Goal: Information Seeking & Learning: Learn about a topic

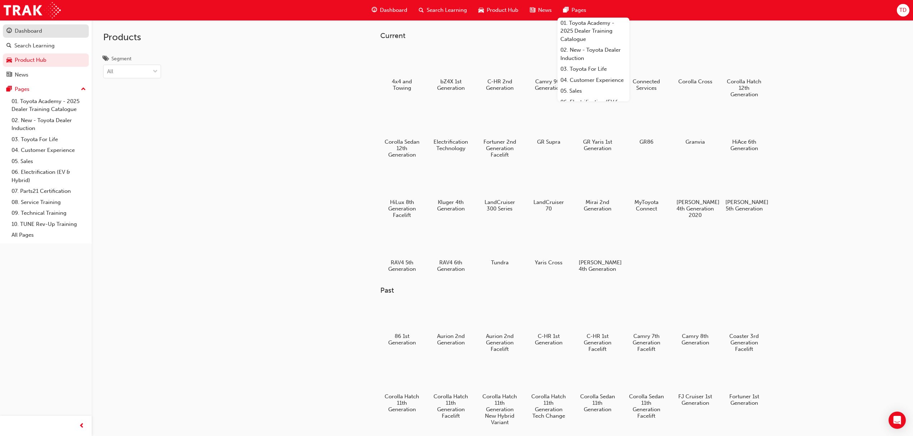
click at [22, 28] on div "Dashboard" at bounding box center [28, 31] width 27 height 8
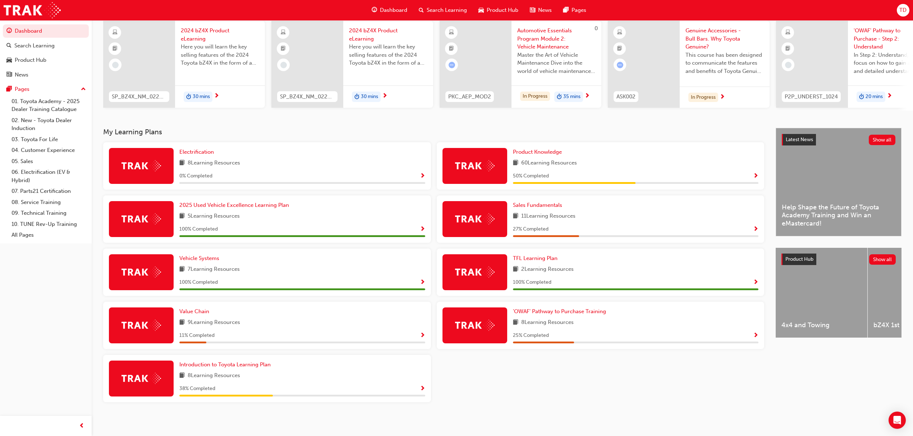
scroll to position [59, 0]
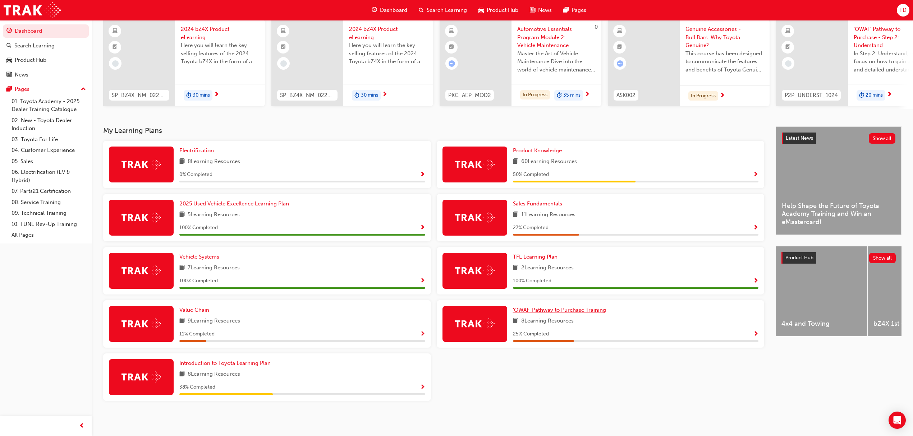
click at [563, 308] on span "'OWAF' Pathway to Purchase Training" at bounding box center [559, 310] width 93 height 6
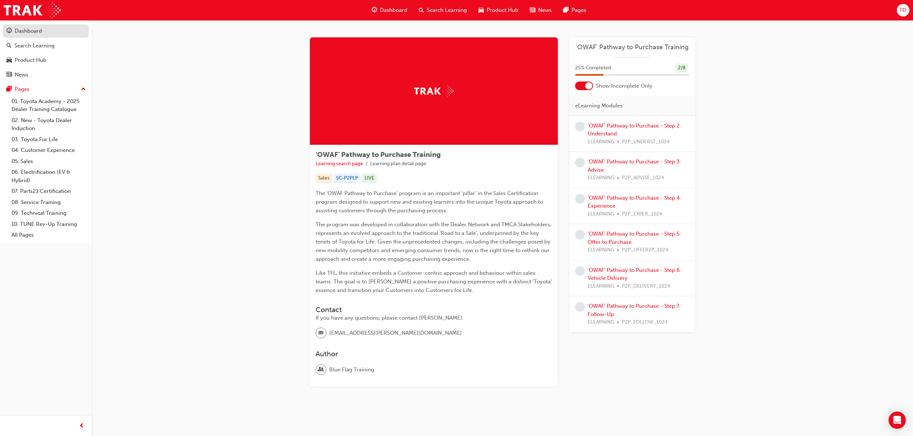
click at [48, 28] on div "Dashboard" at bounding box center [45, 31] width 79 height 9
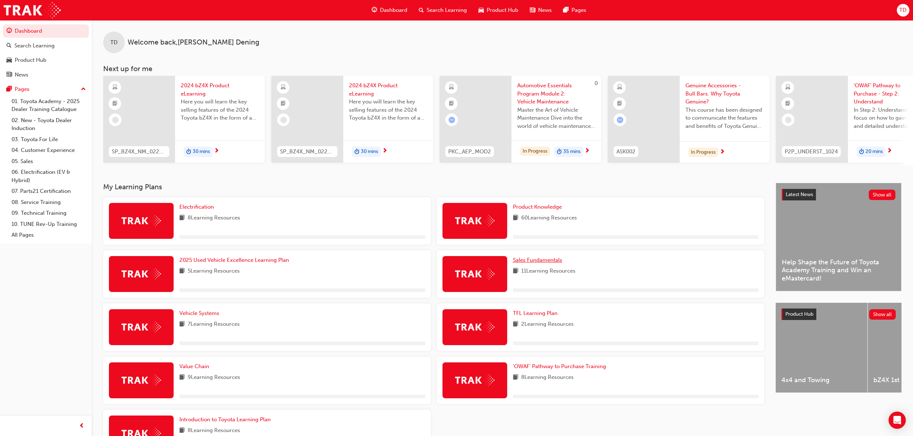
click at [543, 263] on span "Sales Fundamentals" at bounding box center [537, 260] width 49 height 6
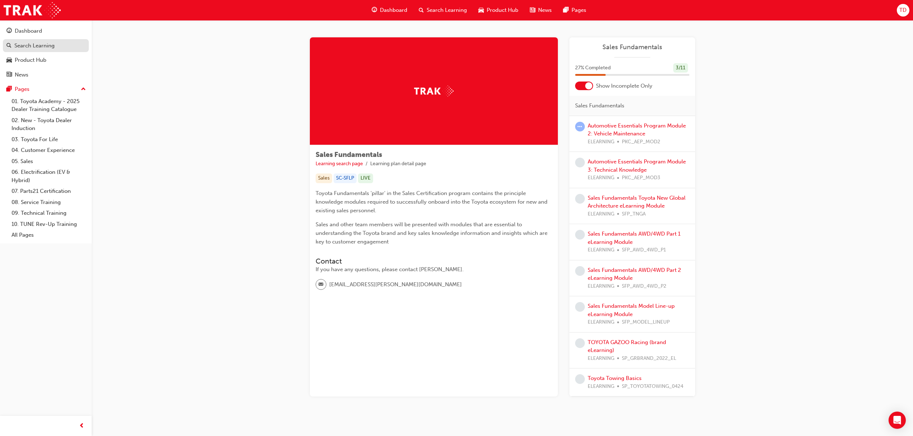
click at [33, 43] on div "Search Learning" at bounding box center [34, 46] width 40 height 8
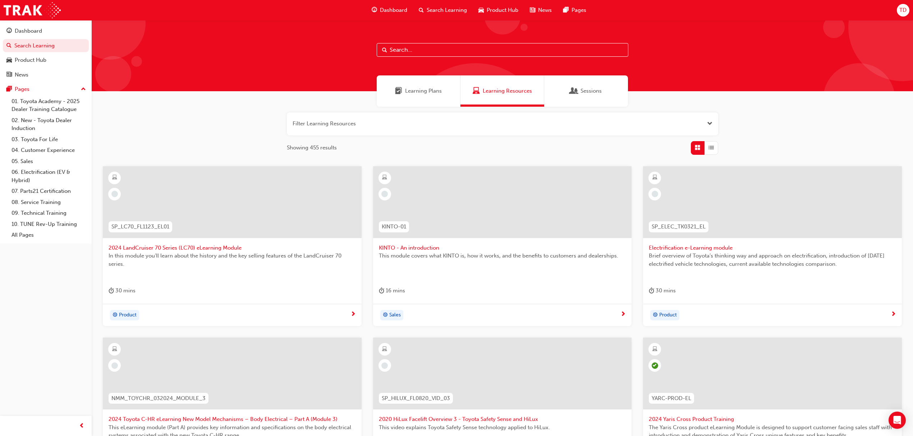
click at [416, 51] on input "text" at bounding box center [503, 50] width 252 height 14
paste input "SPK9102)"
type input "SPK9102)"
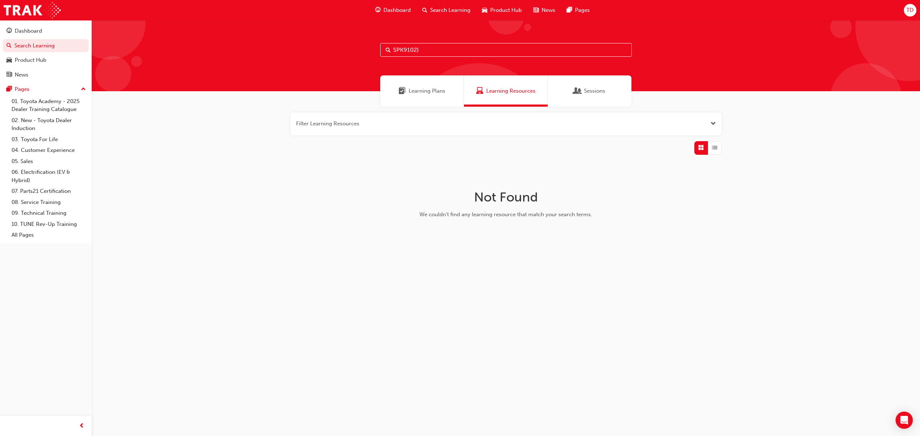
click at [421, 94] on span "Learning Plans" at bounding box center [427, 91] width 37 height 8
click at [528, 91] on span "Learning Resources" at bounding box center [510, 91] width 49 height 8
click at [375, 121] on button "button" at bounding box center [505, 124] width 431 height 23
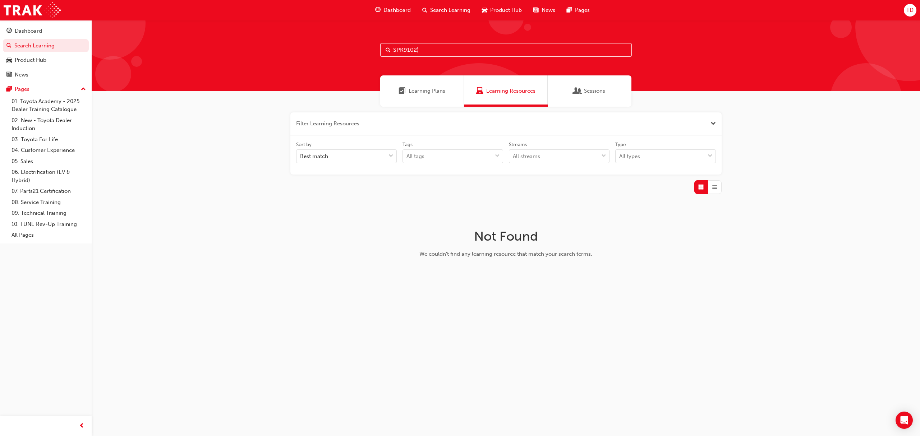
click at [416, 47] on input "SPK9102)" at bounding box center [506, 50] width 252 height 14
drag, startPoint x: 440, startPoint y: 50, endPoint x: 307, endPoint y: 72, distance: 135.6
click at [307, 72] on div "SPK9102)" at bounding box center [506, 55] width 828 height 71
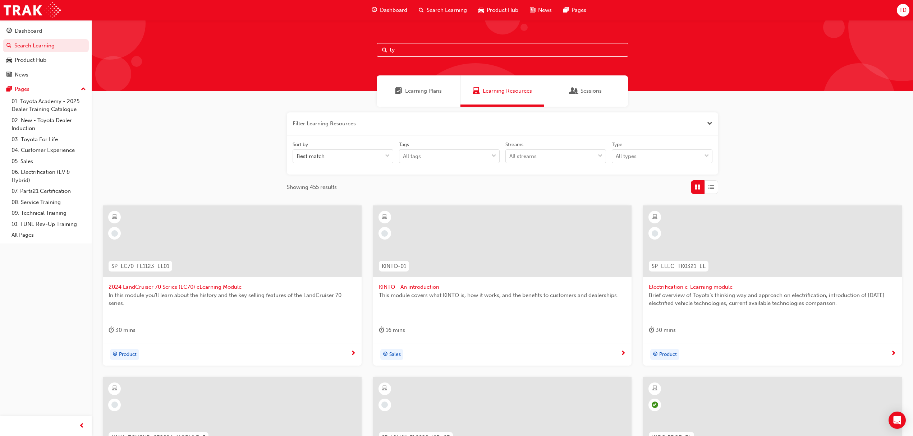
type input "t"
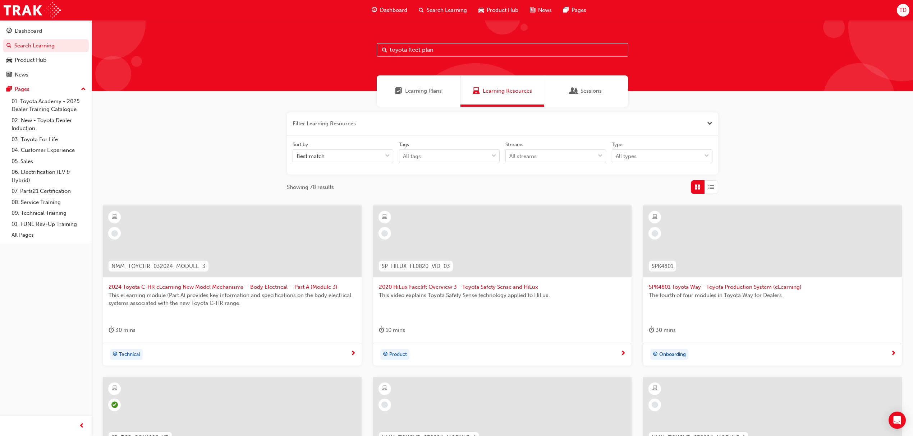
type input "toyota fleet plan"
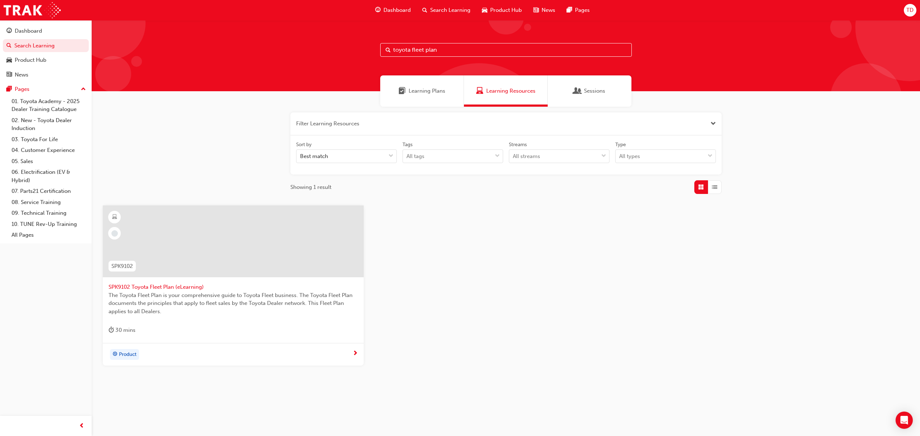
click at [172, 287] on span "SPK9102 Toyota Fleet Plan (eLearning)" at bounding box center [233, 287] width 249 height 8
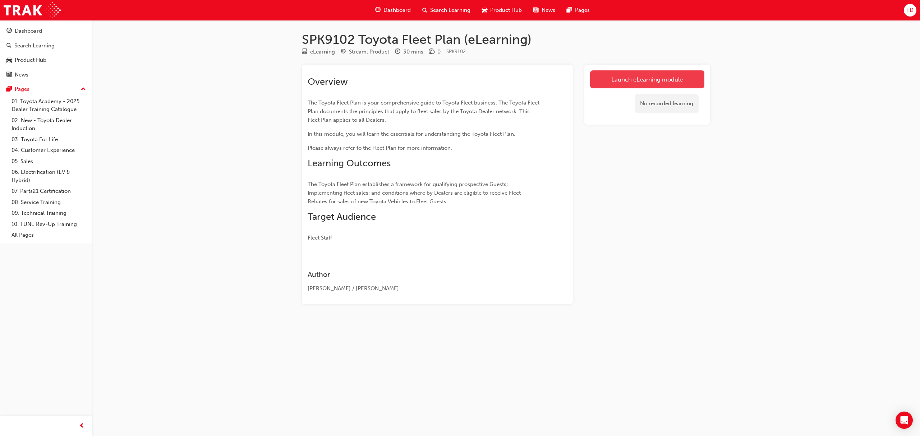
click at [649, 75] on link "Launch eLearning module" at bounding box center [647, 79] width 114 height 18
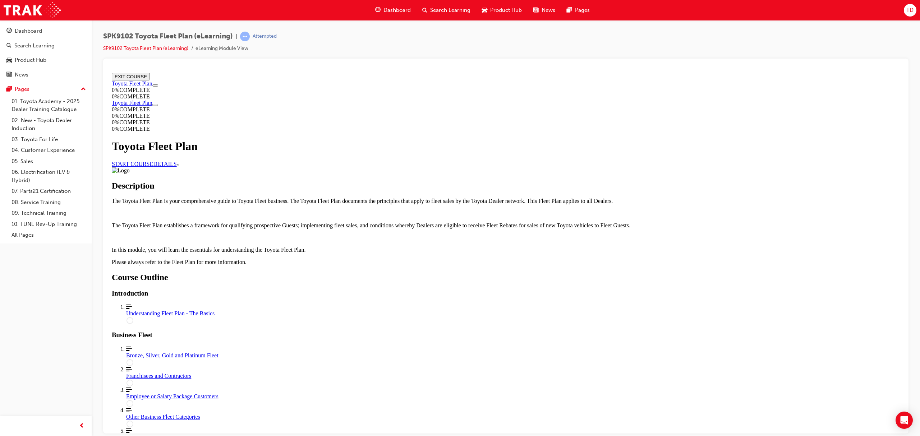
click at [153, 167] on link "START COURSE" at bounding box center [132, 164] width 41 height 6
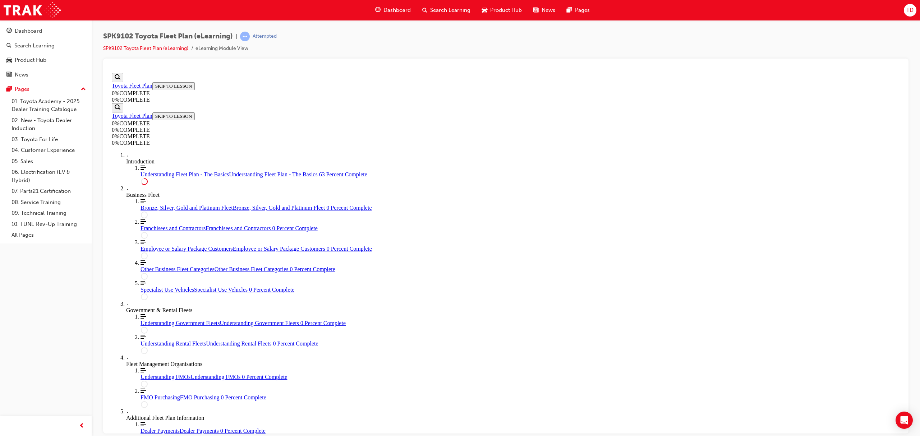
scroll to position [1127, 0]
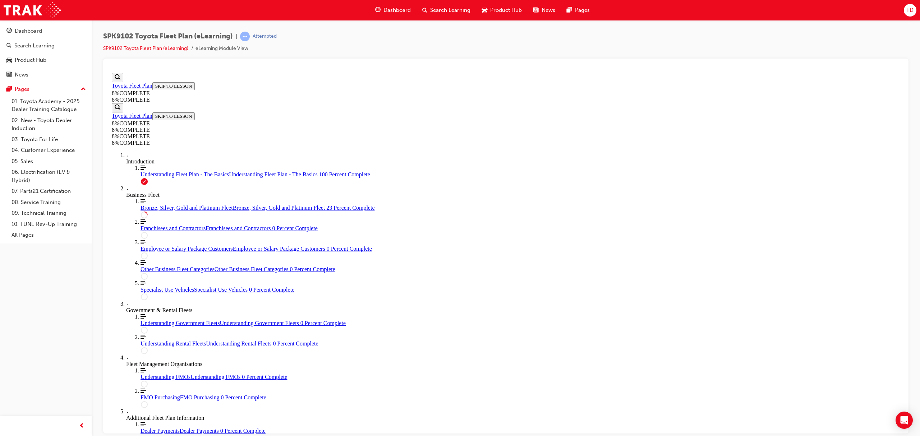
scroll to position [408, 0]
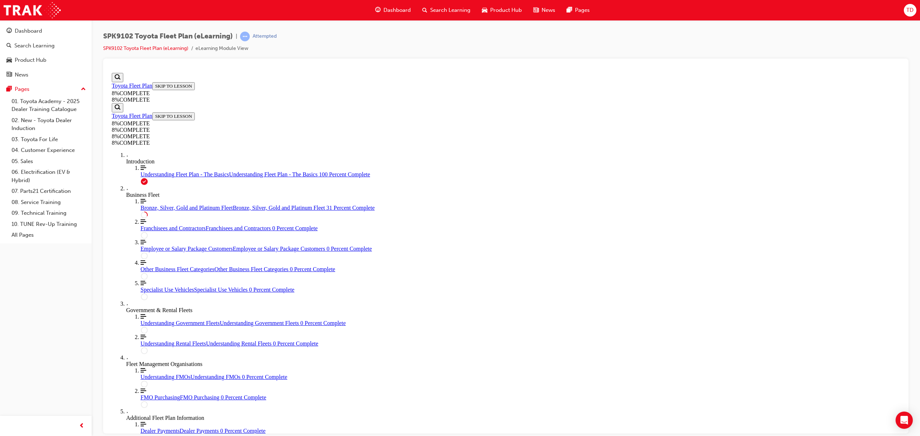
drag, startPoint x: 492, startPoint y: 320, endPoint x: 569, endPoint y: 360, distance: 86.2
drag, startPoint x: 498, startPoint y: 261, endPoint x: 567, endPoint y: 234, distance: 74.2
drag, startPoint x: 485, startPoint y: 323, endPoint x: 545, endPoint y: 293, distance: 67.8
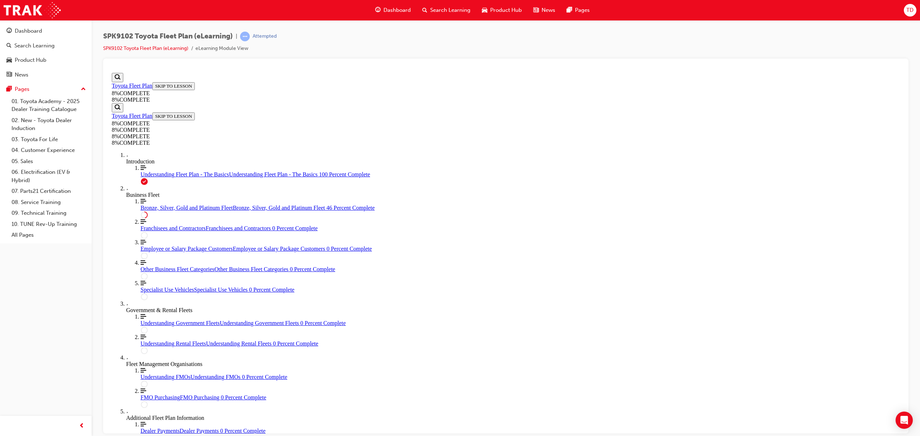
drag, startPoint x: 497, startPoint y: 309, endPoint x: 557, endPoint y: 262, distance: 76.4
drag, startPoint x: 482, startPoint y: 320, endPoint x: 555, endPoint y: 320, distance: 73.3
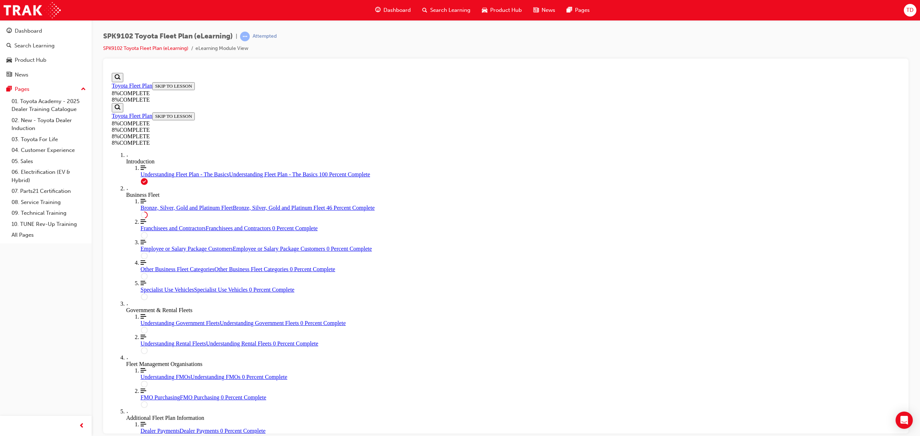
drag, startPoint x: 479, startPoint y: 338, endPoint x: 551, endPoint y: 266, distance: 101.9
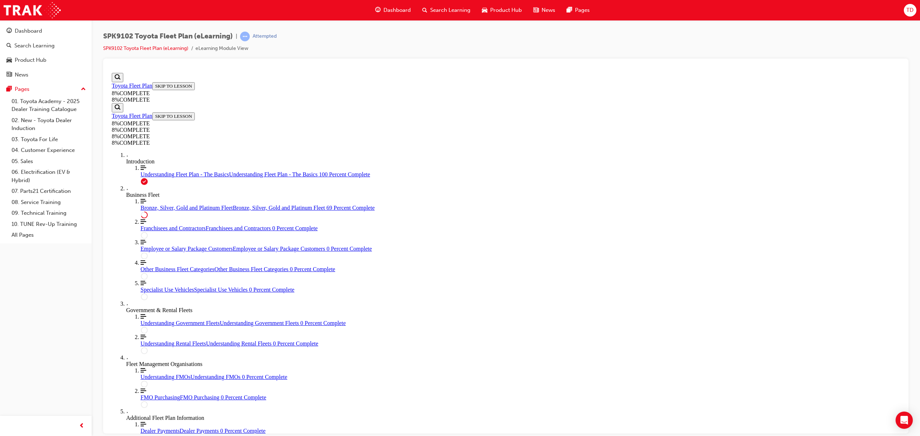
drag, startPoint x: 505, startPoint y: 225, endPoint x: 577, endPoint y: 292, distance: 98.7
drag, startPoint x: 489, startPoint y: 249, endPoint x: 563, endPoint y: 225, distance: 77.3
drag, startPoint x: 505, startPoint y: 309, endPoint x: 580, endPoint y: 298, distance: 75.6
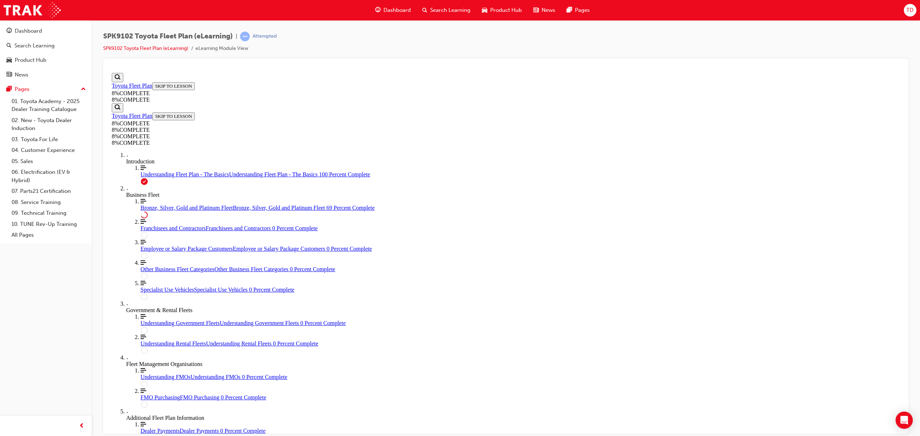
drag, startPoint x: 508, startPoint y: 237, endPoint x: 602, endPoint y: 237, distance: 94.5
drag, startPoint x: 458, startPoint y: 351, endPoint x: 523, endPoint y: 348, distance: 64.8
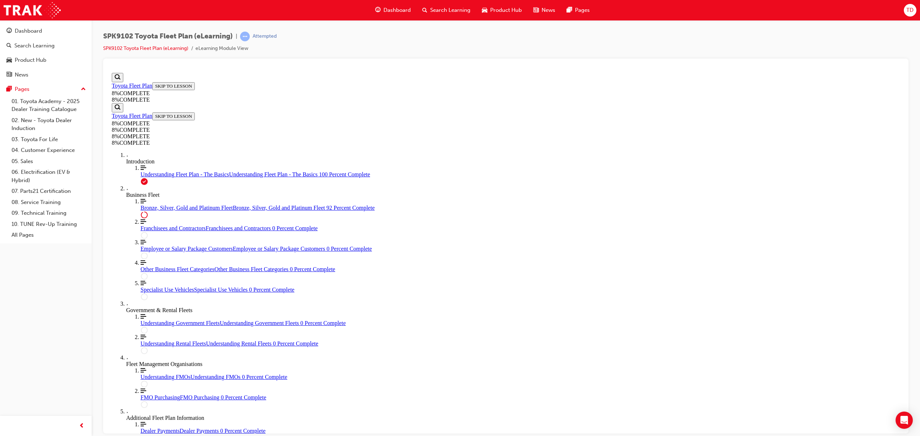
drag, startPoint x: 478, startPoint y: 308, endPoint x: 567, endPoint y: 381, distance: 115.7
drag, startPoint x: 492, startPoint y: 351, endPoint x: 545, endPoint y: 312, distance: 65.8
drag, startPoint x: 480, startPoint y: 345, endPoint x: 542, endPoint y: 344, distance: 62.2
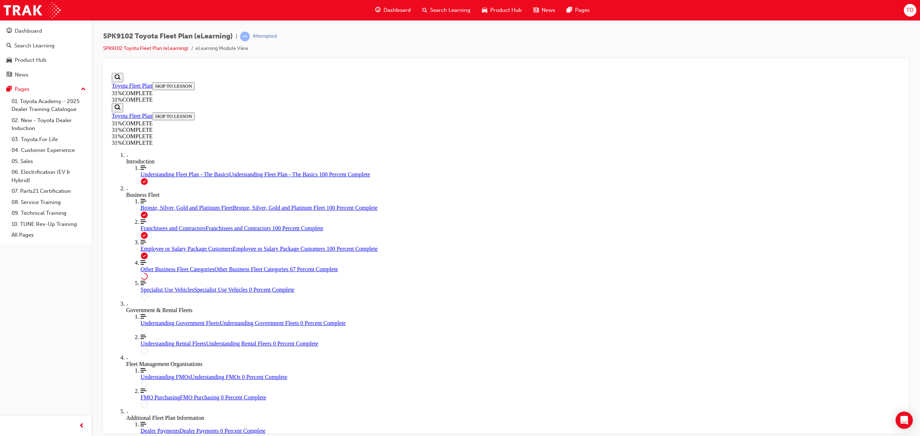
scroll to position [1201, 0]
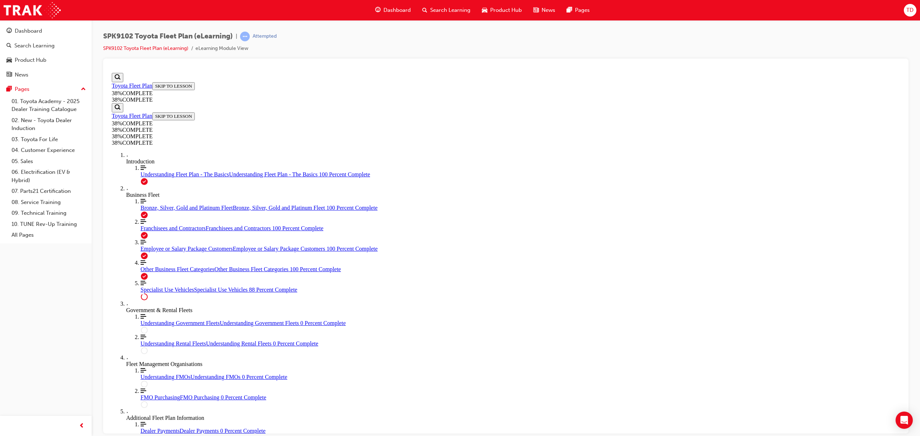
scroll to position [1289, 0]
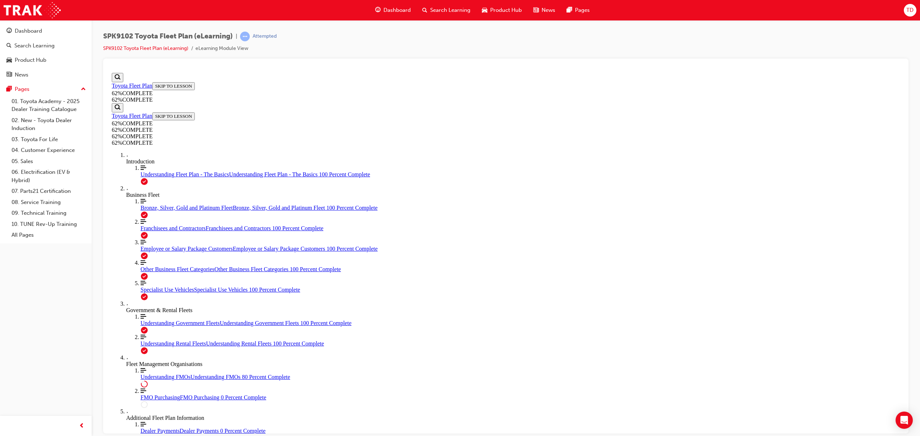
scroll to position [571, 0]
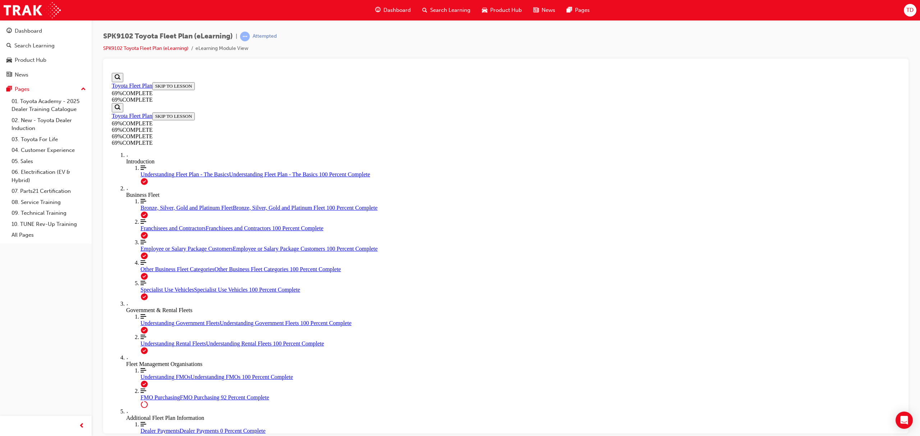
scroll to position [1367, 0]
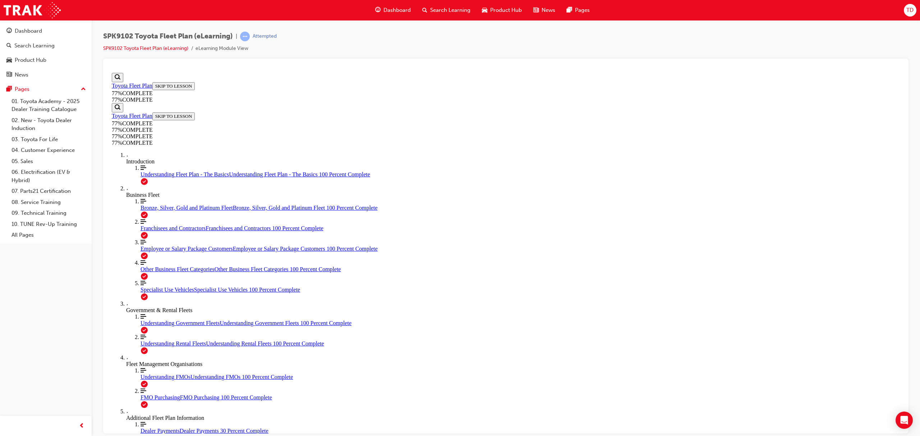
scroll to position [265, 0]
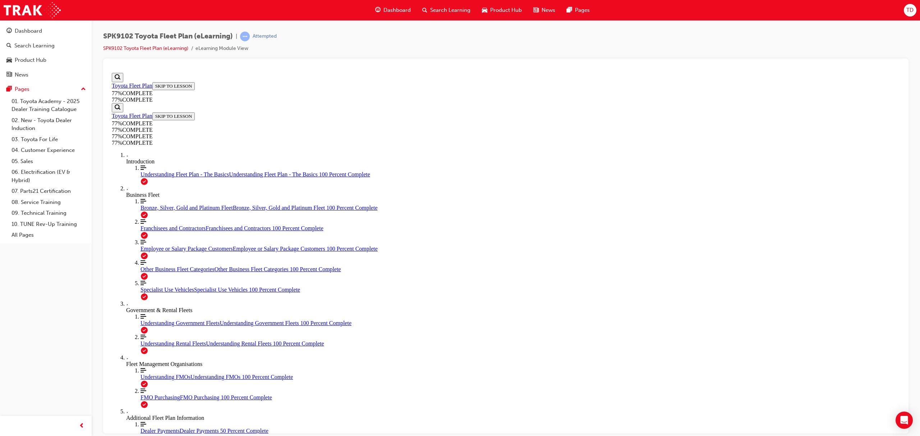
scroll to position [708, 0]
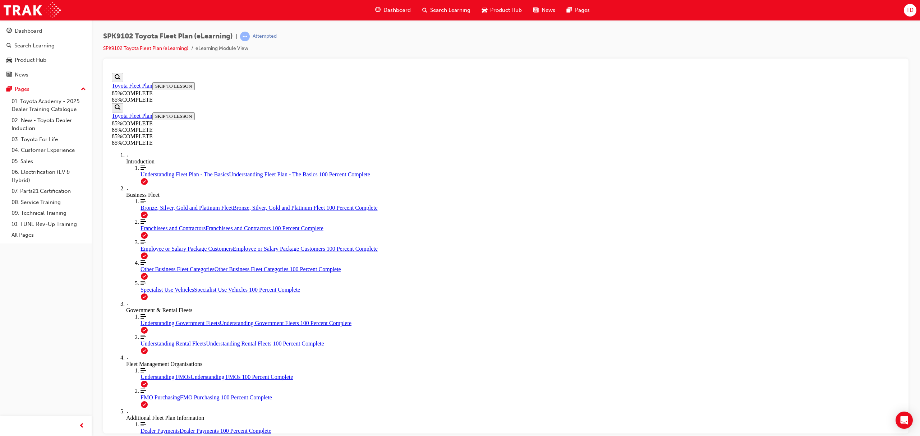
scroll to position [504, 0]
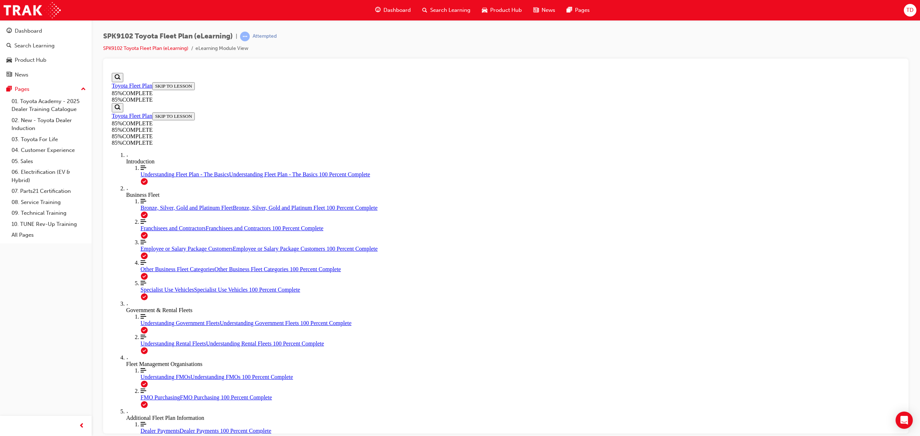
scroll to position [2421, 0]
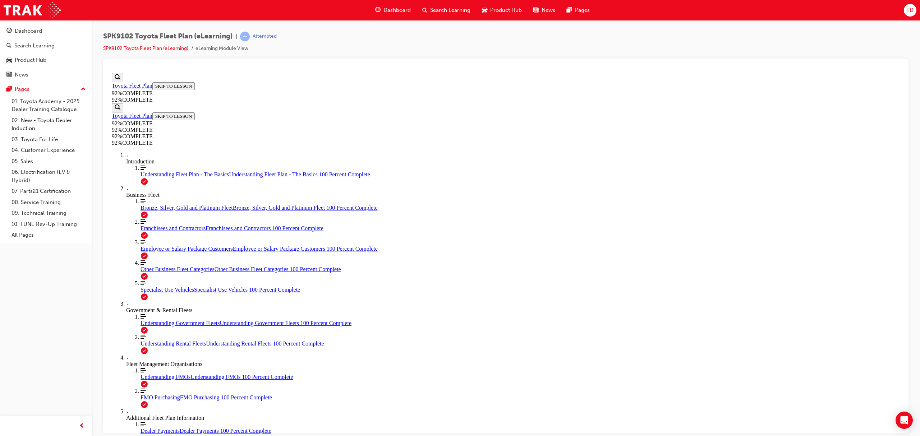
scroll to position [57, 0]
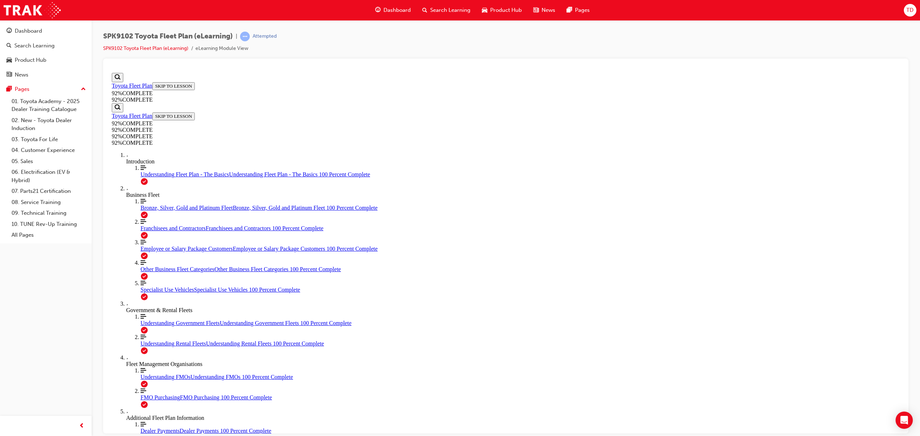
drag, startPoint x: 473, startPoint y: 296, endPoint x: 559, endPoint y: 296, distance: 85.2
drag, startPoint x: 486, startPoint y: 230, endPoint x: 567, endPoint y: 264, distance: 88.1
drag, startPoint x: 538, startPoint y: 241, endPoint x: 566, endPoint y: 246, distance: 28.4
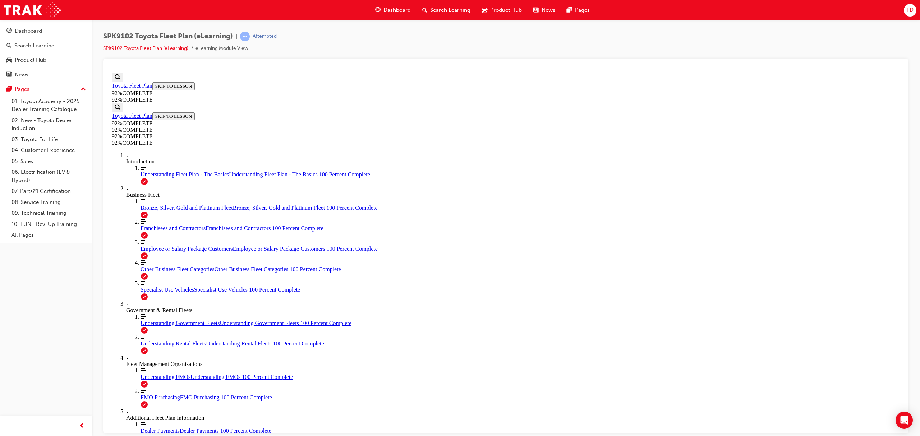
scroll to position [26, 0]
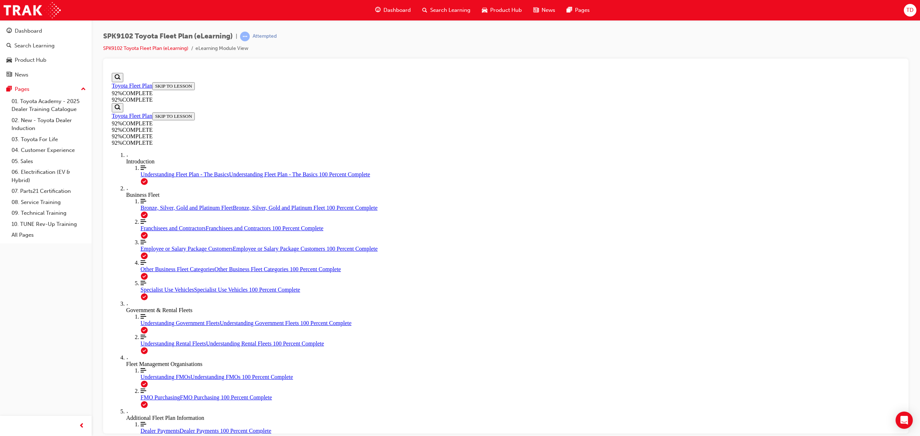
scroll to position [26, 0]
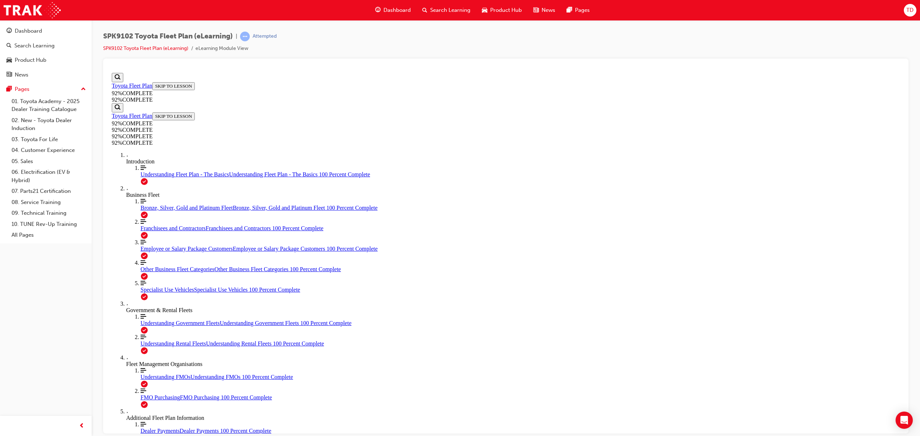
scroll to position [26, 0]
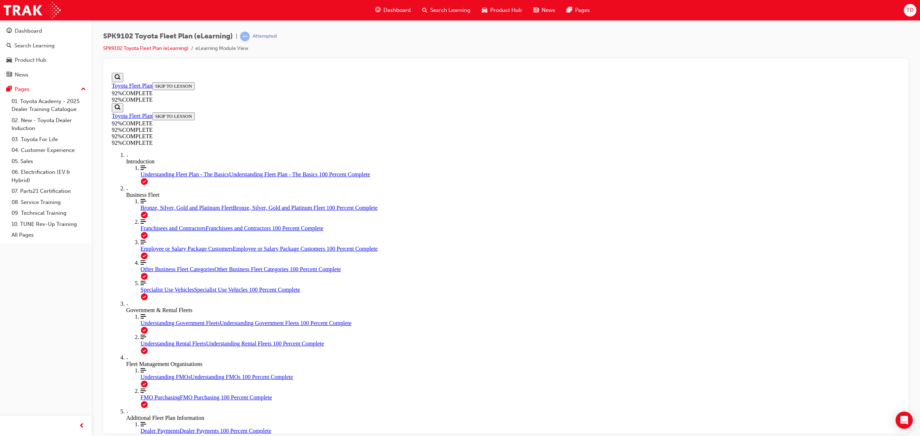
scroll to position [26, 0]
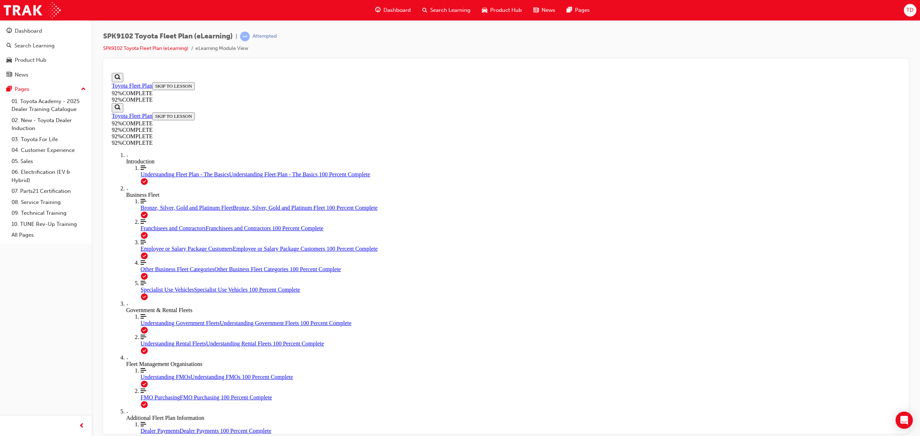
scroll to position [26, 0]
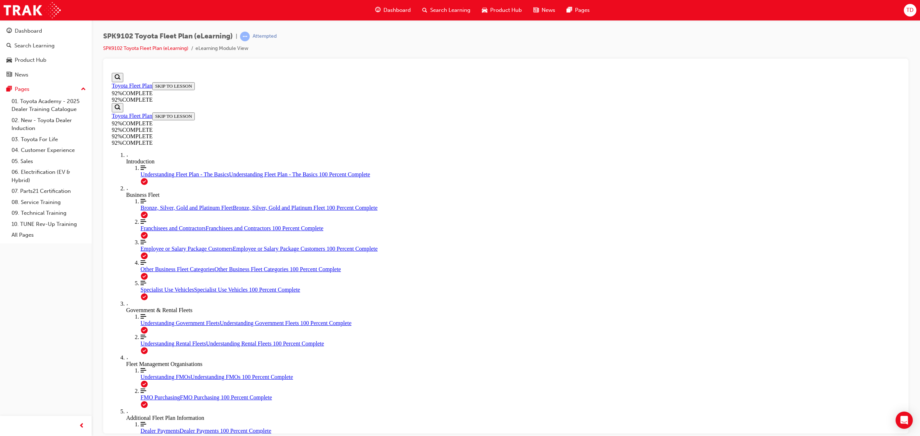
scroll to position [26, 0]
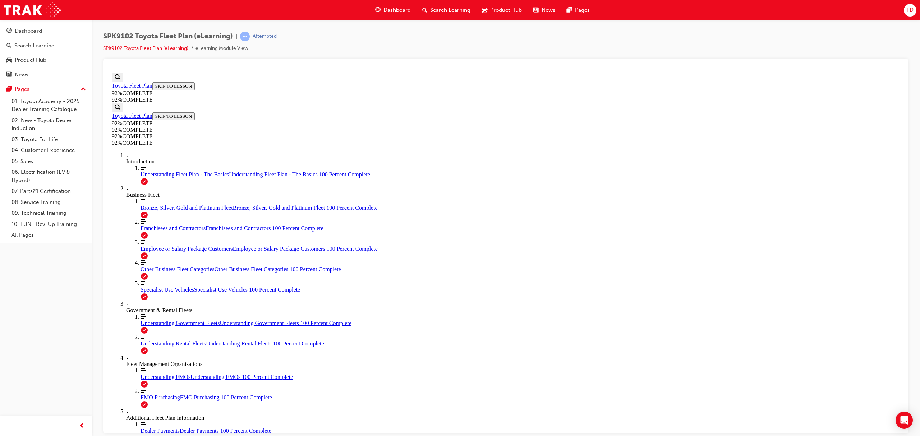
scroll to position [26, 0]
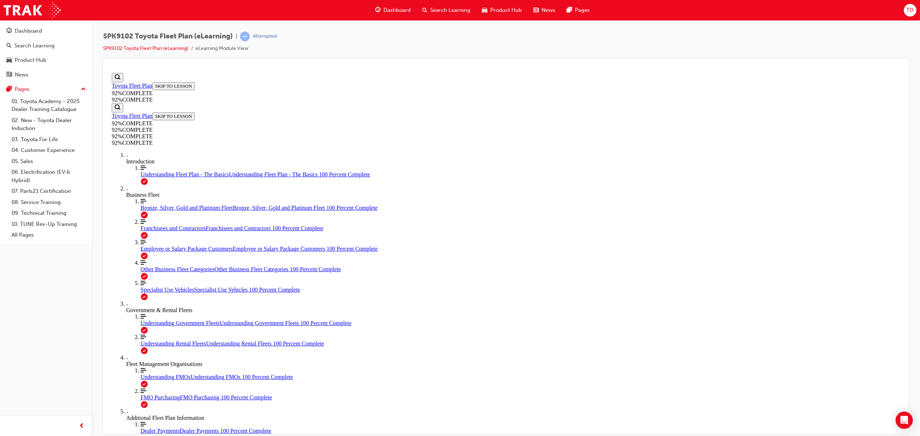
drag, startPoint x: 495, startPoint y: 272, endPoint x: 502, endPoint y: 279, distance: 9.9
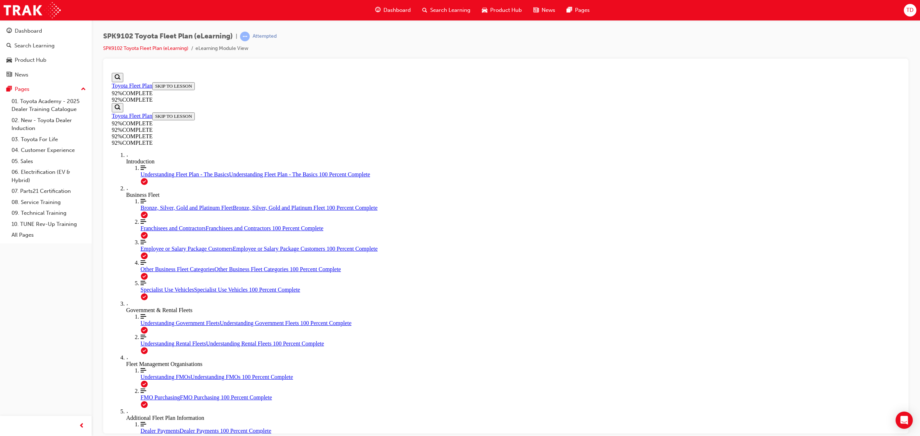
drag, startPoint x: 482, startPoint y: 266, endPoint x: 548, endPoint y: 234, distance: 73.0
drag, startPoint x: 484, startPoint y: 298, endPoint x: 534, endPoint y: 264, distance: 60.6
drag, startPoint x: 531, startPoint y: 298, endPoint x: 547, endPoint y: 296, distance: 15.9
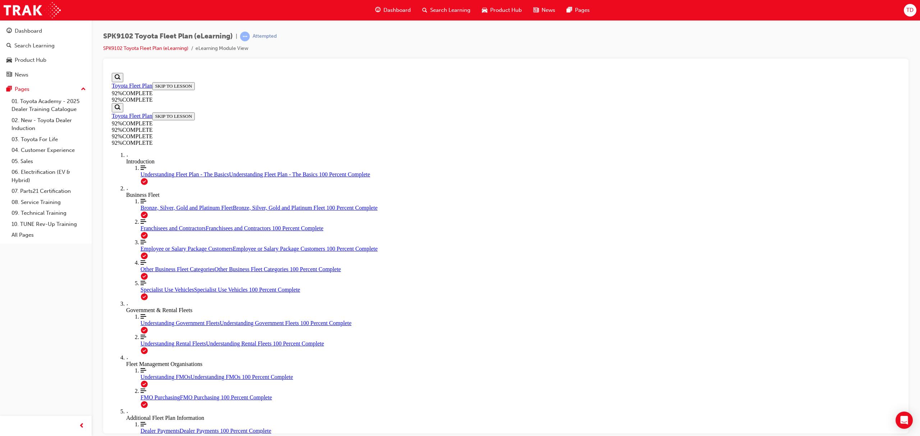
scroll to position [26, 0]
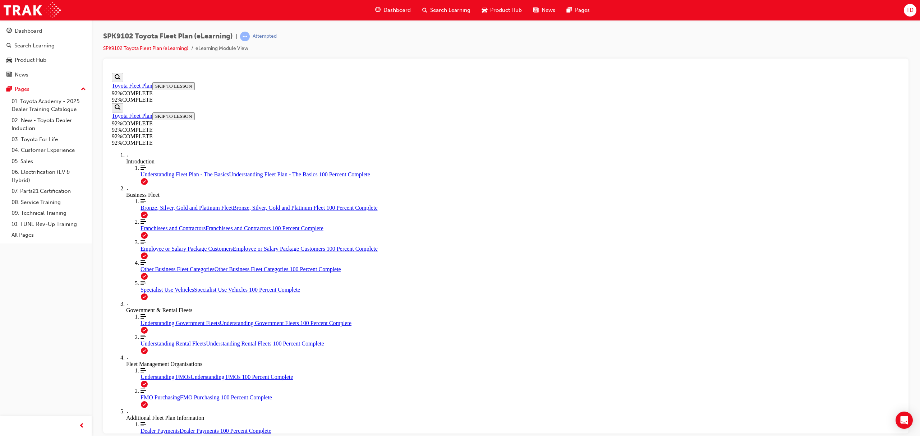
scroll to position [26, 0]
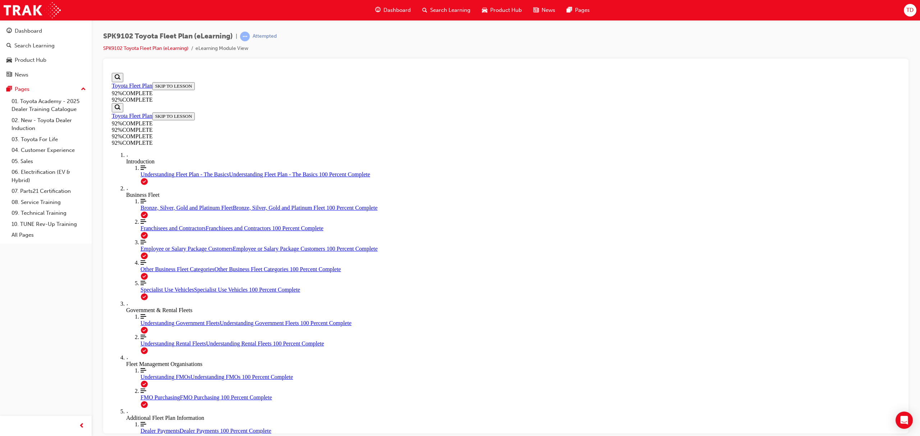
drag, startPoint x: 488, startPoint y: 239, endPoint x: 514, endPoint y: 265, distance: 36.3
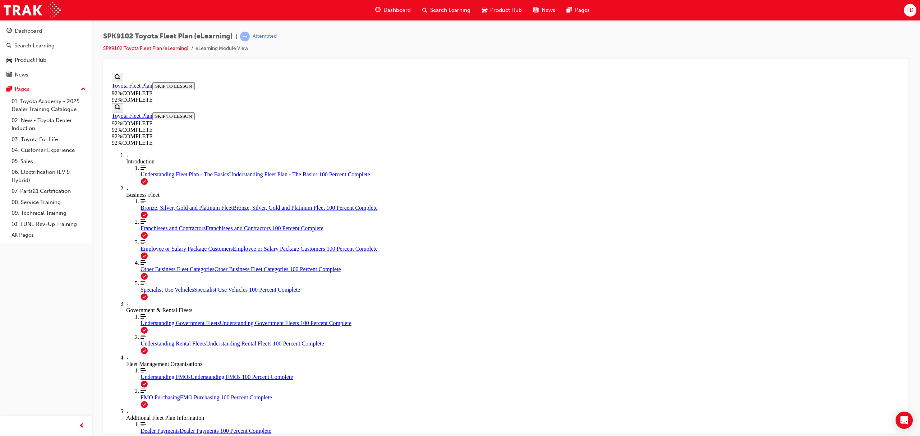
scroll to position [26, 0]
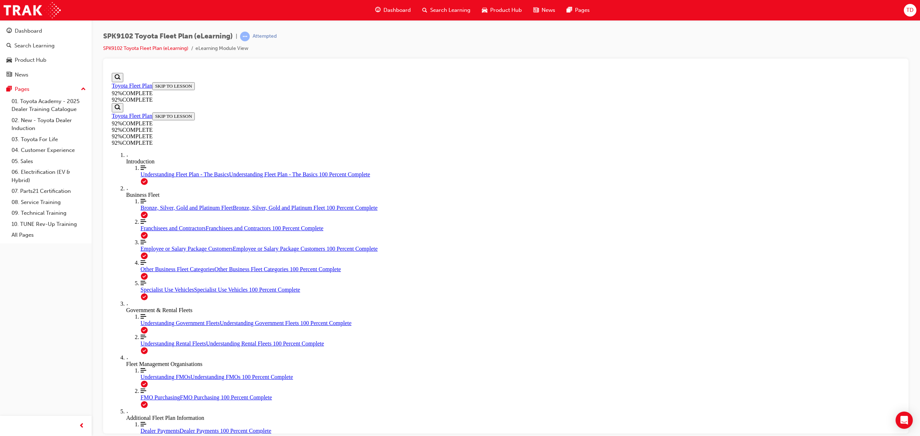
scroll to position [26, 0]
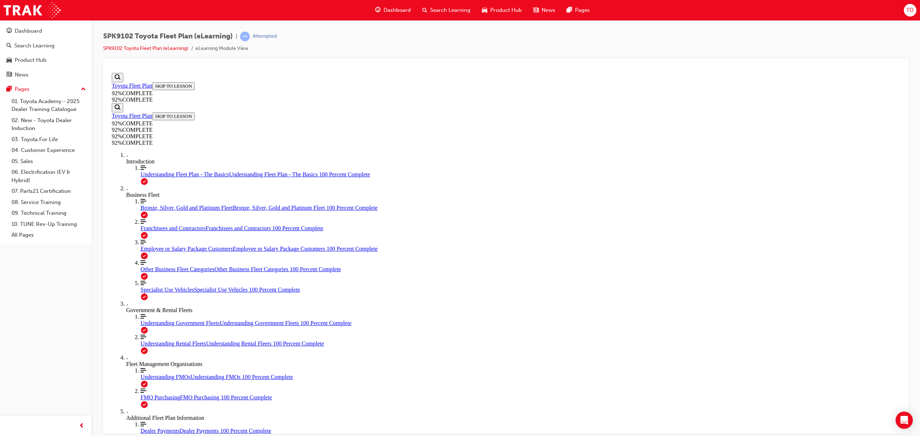
scroll to position [57, 0]
drag, startPoint x: 486, startPoint y: 213, endPoint x: 508, endPoint y: 237, distance: 32.3
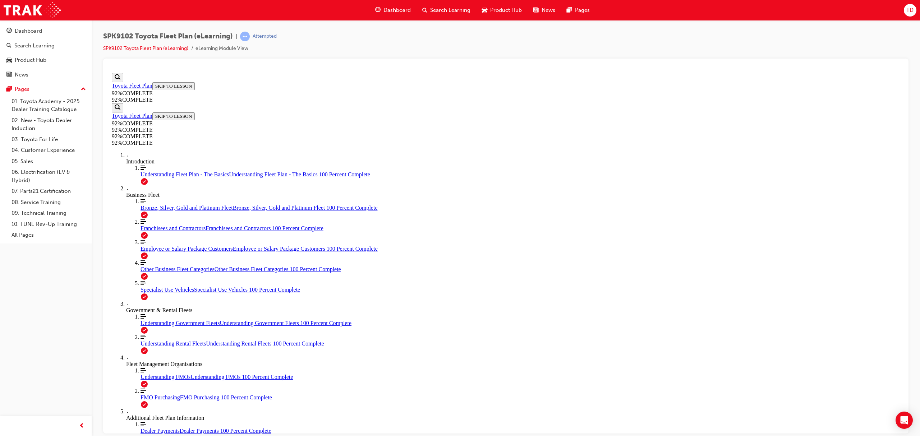
drag, startPoint x: 485, startPoint y: 297, endPoint x: 543, endPoint y: 227, distance: 91.6
drag, startPoint x: 478, startPoint y: 296, endPoint x: 540, endPoint y: 260, distance: 72.0
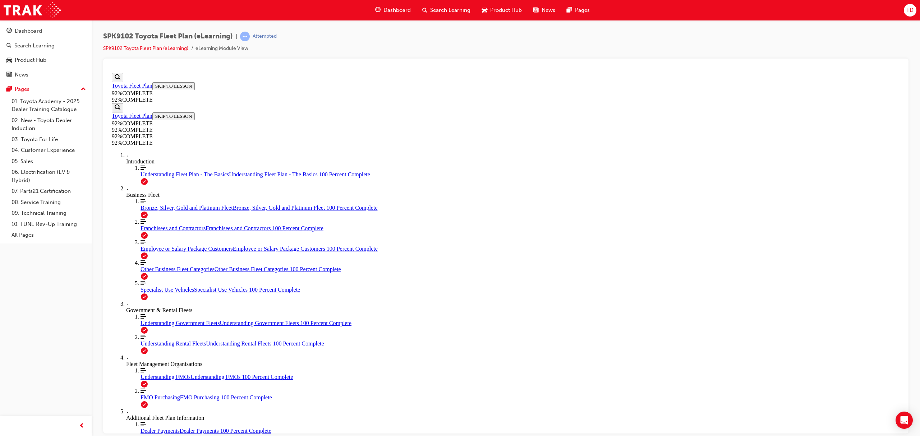
drag, startPoint x: 522, startPoint y: 299, endPoint x: 554, endPoint y: 297, distance: 31.4
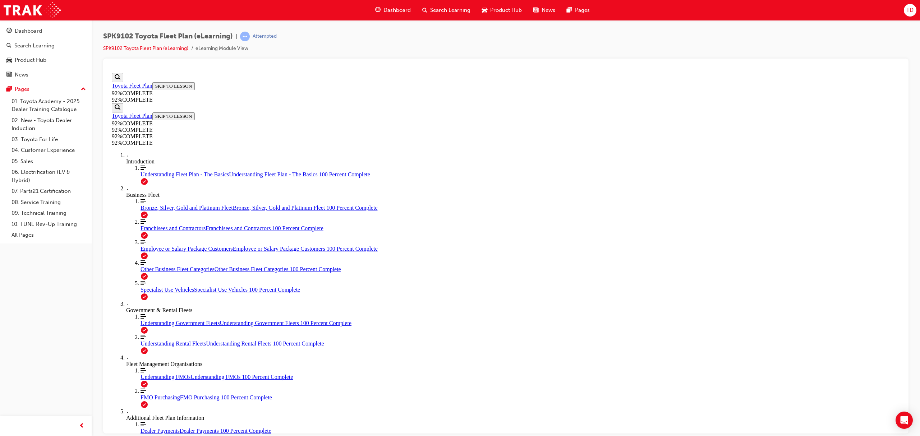
scroll to position [26, 0]
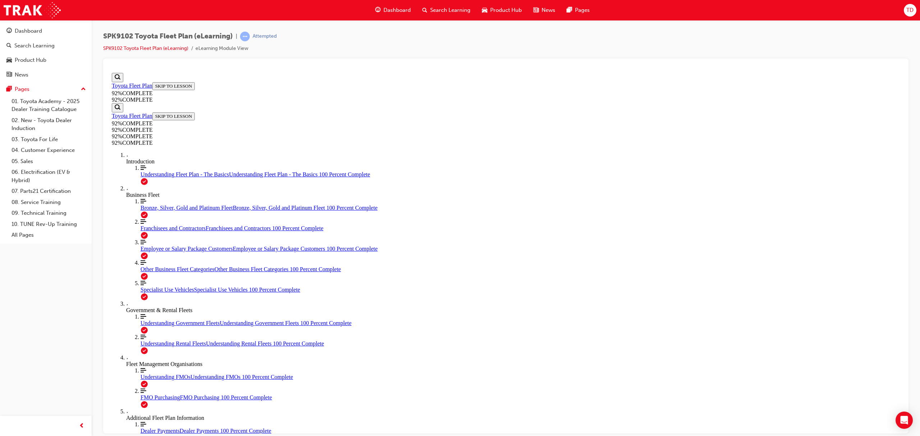
scroll to position [26, 0]
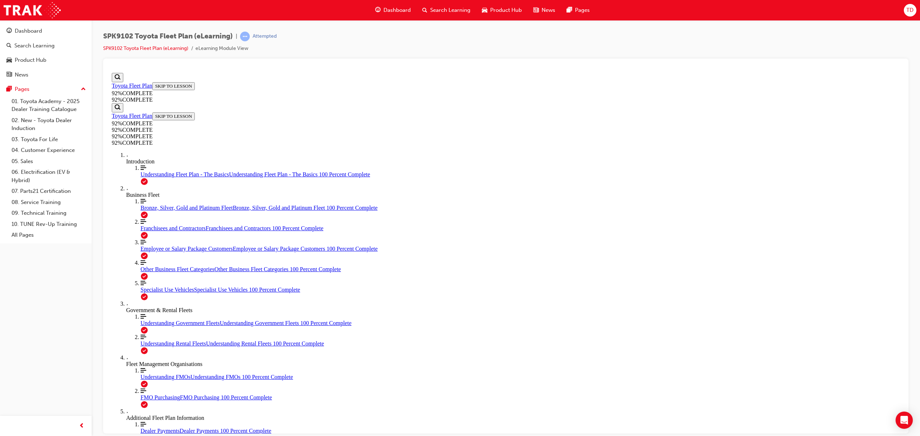
drag, startPoint x: 499, startPoint y: 317, endPoint x: 546, endPoint y: 339, distance: 51.4
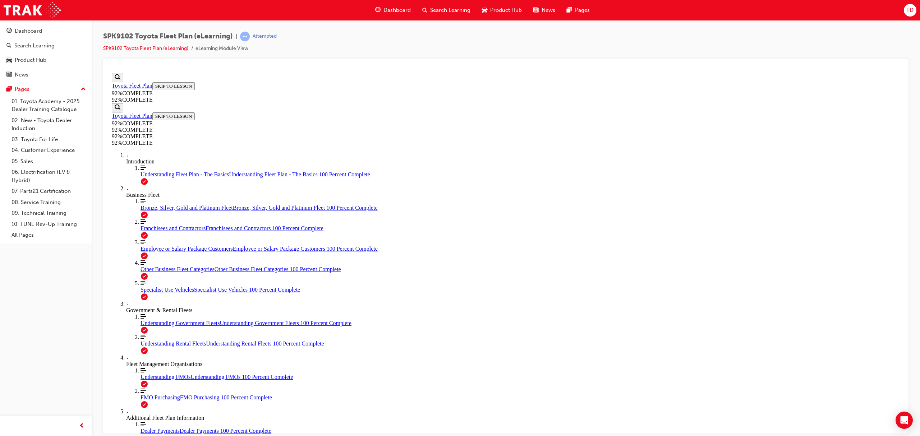
scroll to position [53, 0]
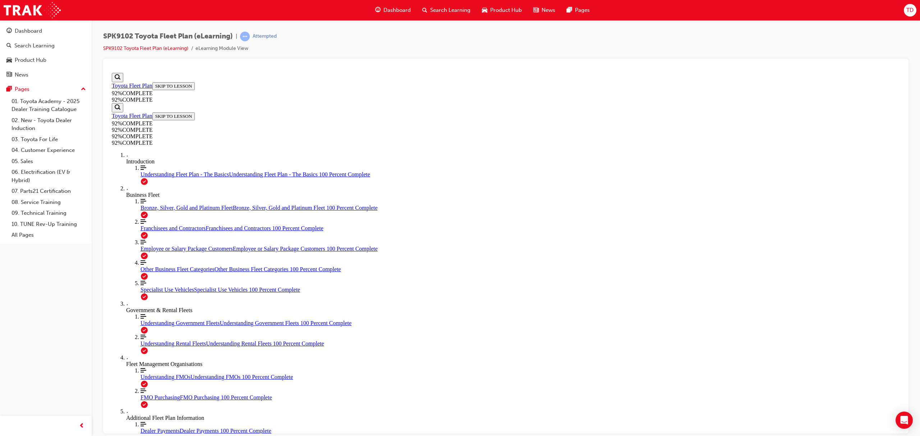
scroll to position [57, 0]
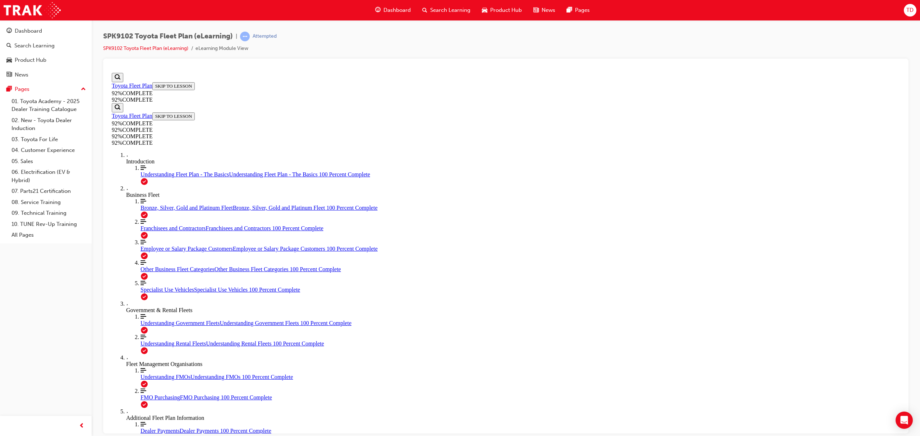
drag, startPoint x: 474, startPoint y: 236, endPoint x: 543, endPoint y: 236, distance: 68.3
drag, startPoint x: 495, startPoint y: 269, endPoint x: 541, endPoint y: 272, distance: 45.4
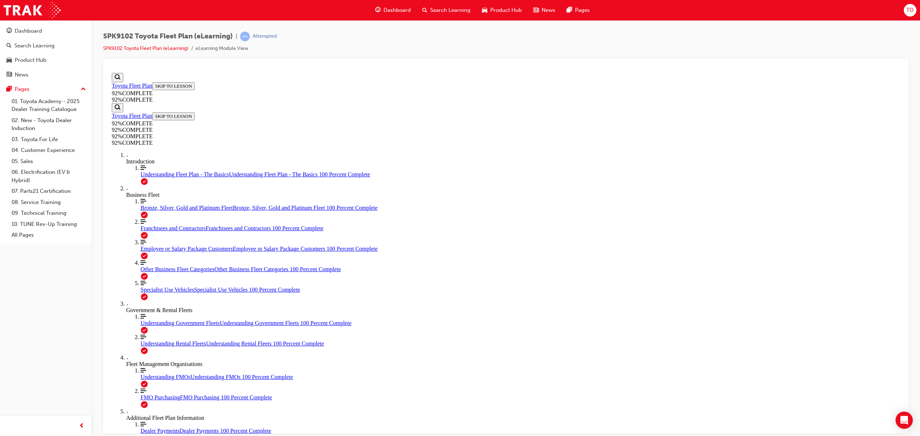
drag, startPoint x: 538, startPoint y: 305, endPoint x: 568, endPoint y: 303, distance: 29.6
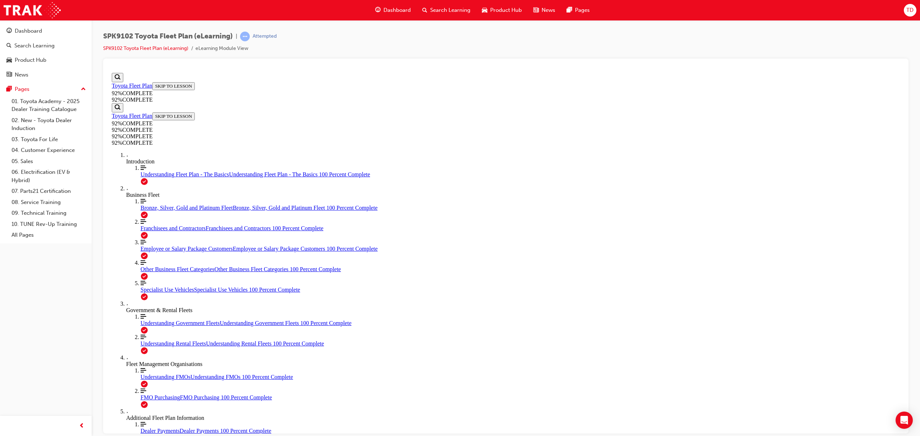
scroll to position [26, 0]
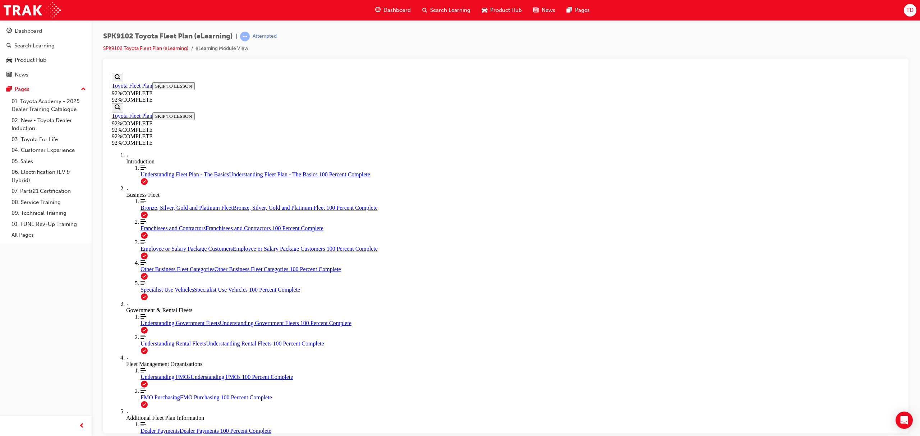
scroll to position [26, 0]
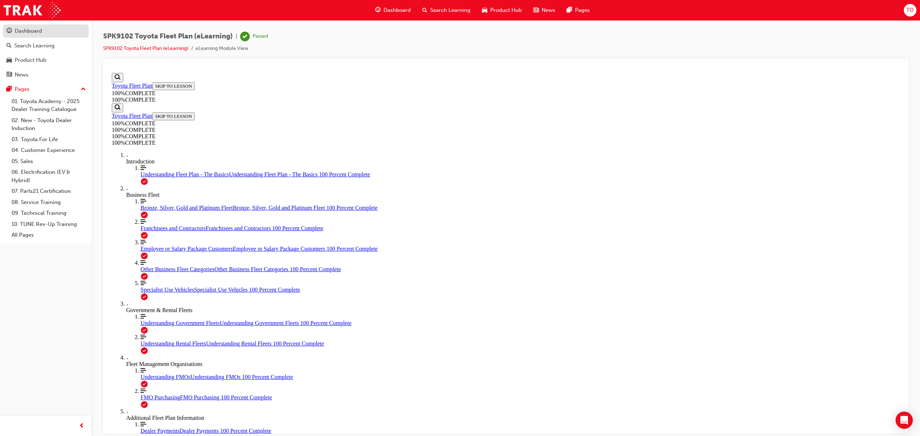
click at [38, 33] on div "Dashboard" at bounding box center [28, 31] width 27 height 8
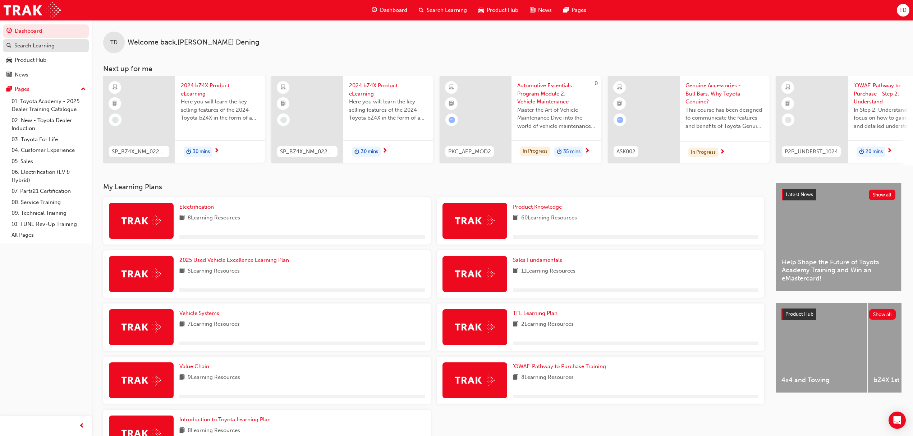
click at [45, 46] on div "Search Learning" at bounding box center [34, 46] width 40 height 8
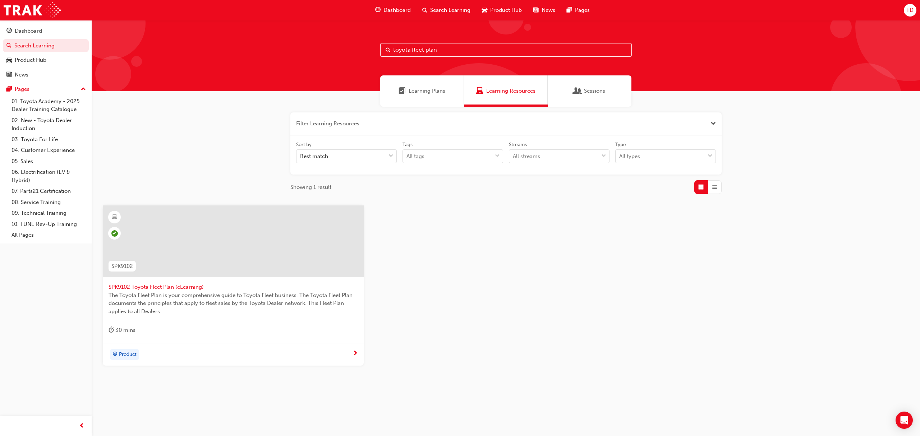
drag, startPoint x: 464, startPoint y: 50, endPoint x: 372, endPoint y: 47, distance: 92.1
click at [372, 47] on div "toyota fleet plan" at bounding box center [506, 55] width 828 height 71
type input "Toyota Sales Policies"
click at [191, 285] on span "SPK9103 Toyota Sales Policies (eLearning)" at bounding box center [233, 287] width 249 height 8
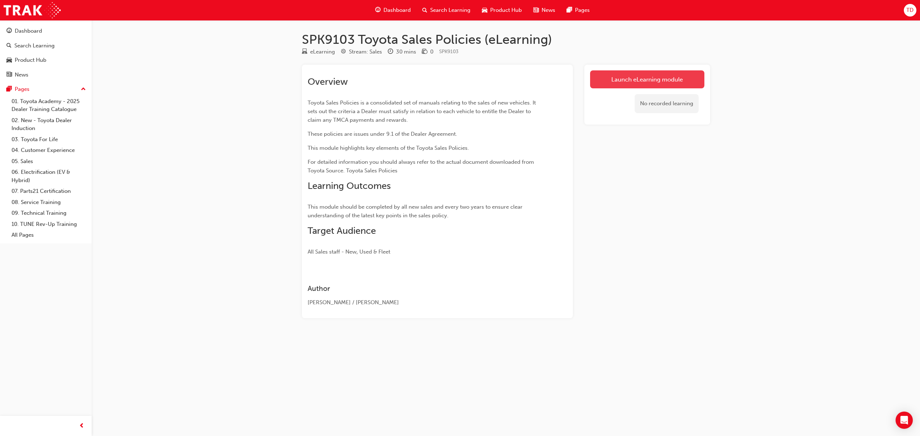
click at [619, 75] on link "Launch eLearning module" at bounding box center [647, 79] width 114 height 18
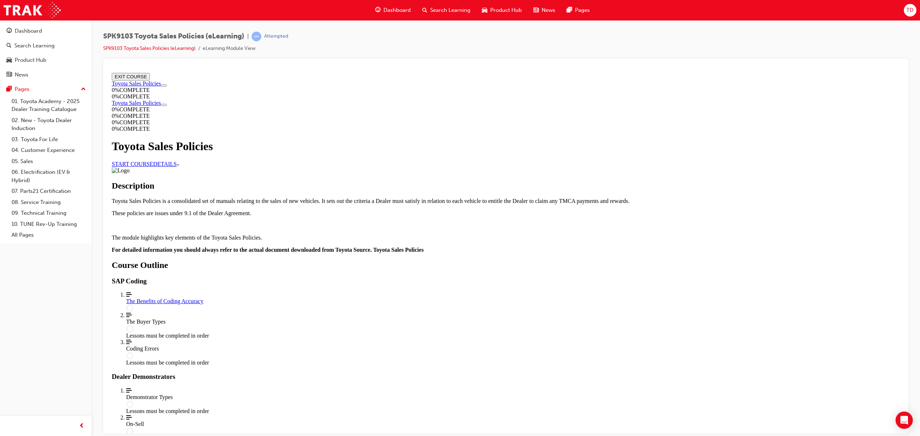
click at [153, 167] on link "START COURSE" at bounding box center [132, 164] width 41 height 6
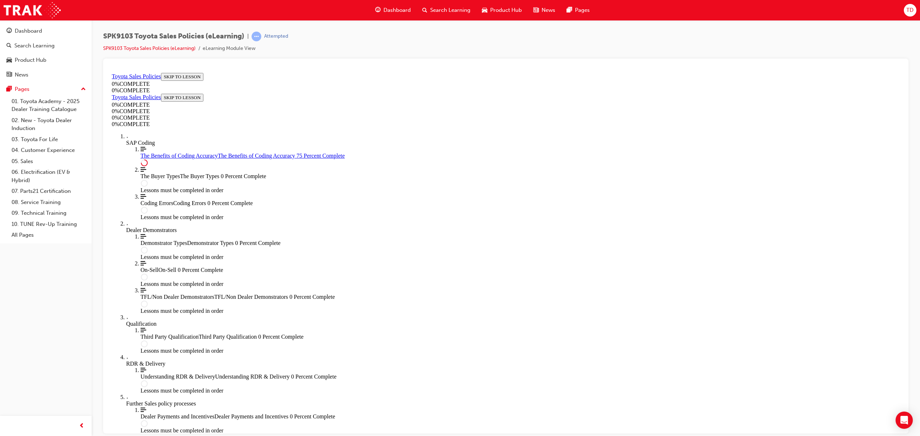
scroll to position [250, 0]
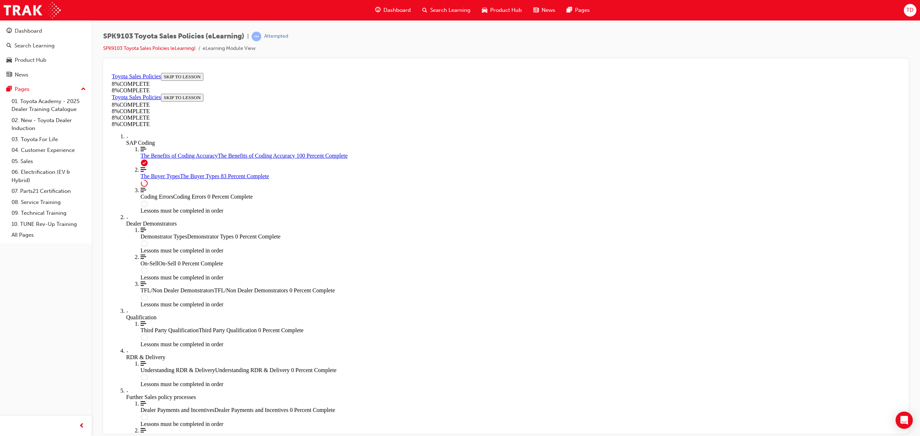
scroll to position [2421, 0]
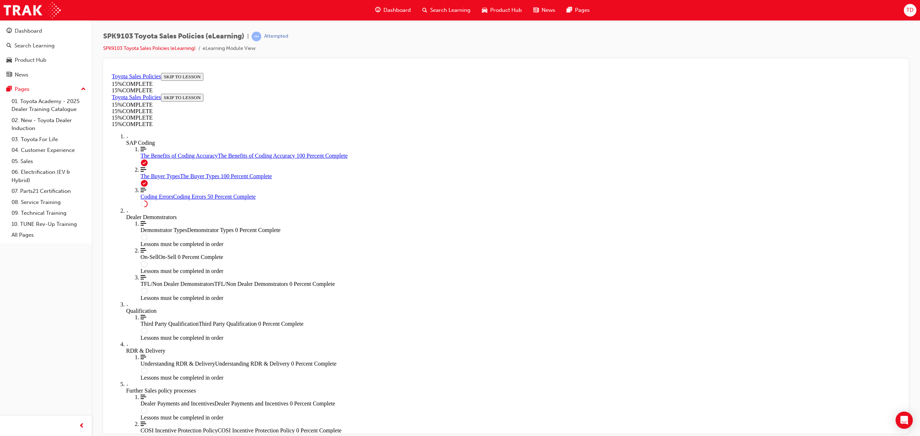
scroll to position [121, 0]
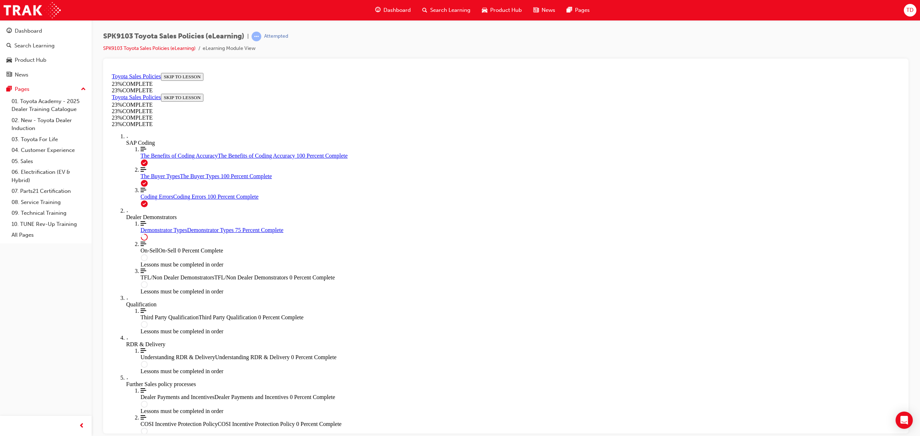
scroll to position [216, 0]
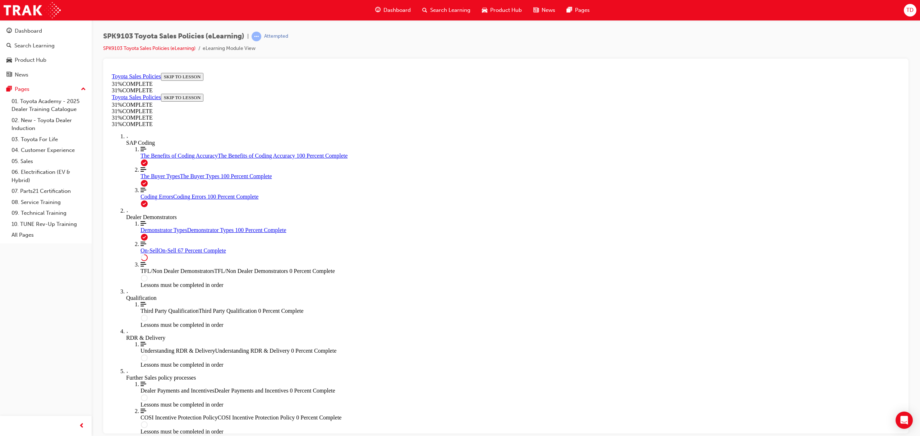
scroll to position [294, 0]
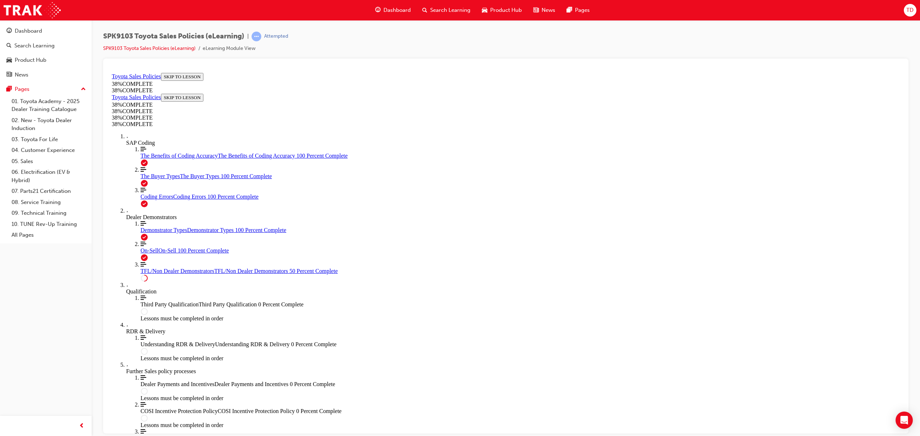
scroll to position [216, 0]
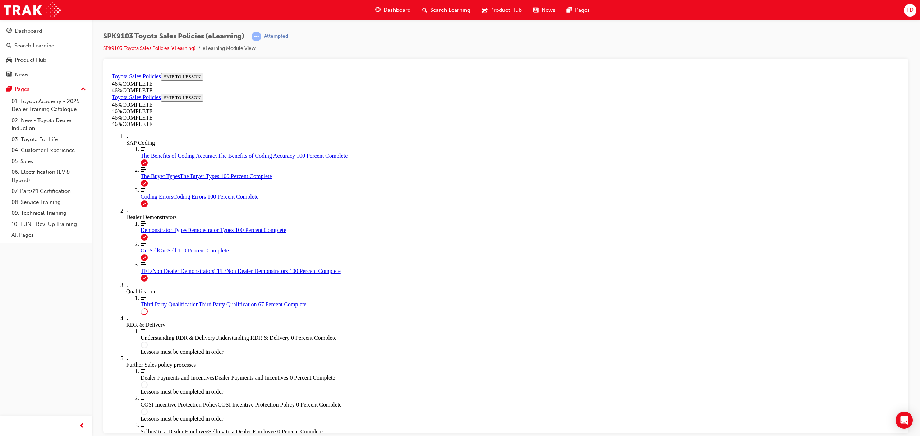
scroll to position [456, 0]
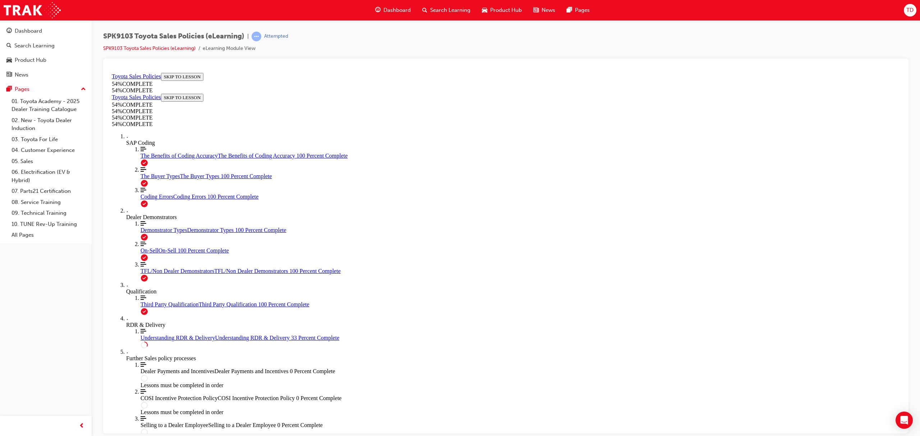
scroll to position [25, 0]
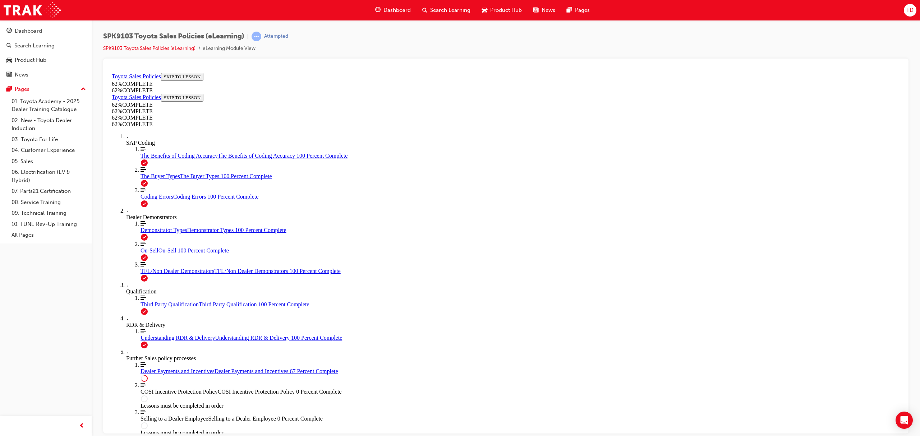
scroll to position [141, 0]
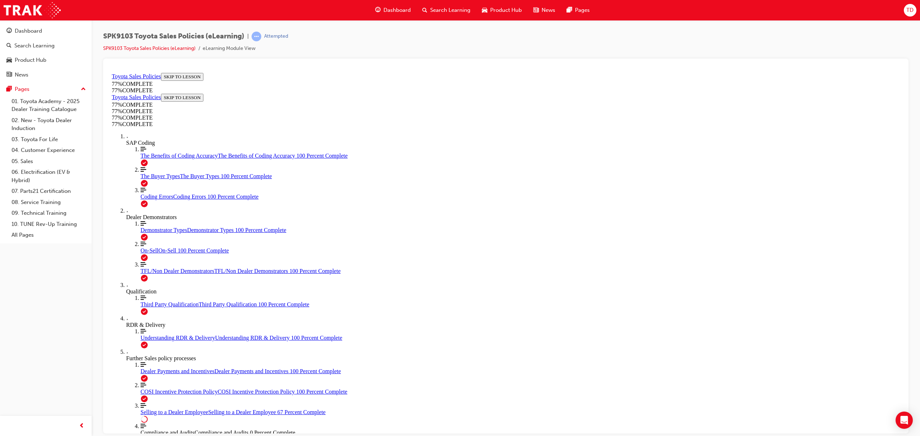
scroll to position [169, 0]
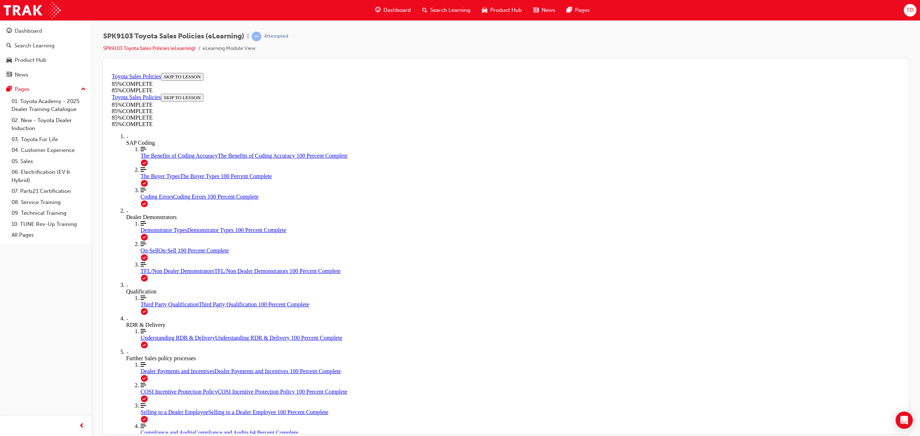
scroll to position [653, 0]
drag, startPoint x: 553, startPoint y: 226, endPoint x: 445, endPoint y: 323, distance: 145.3
drag, startPoint x: 538, startPoint y: 229, endPoint x: 622, endPoint y: 327, distance: 129.8
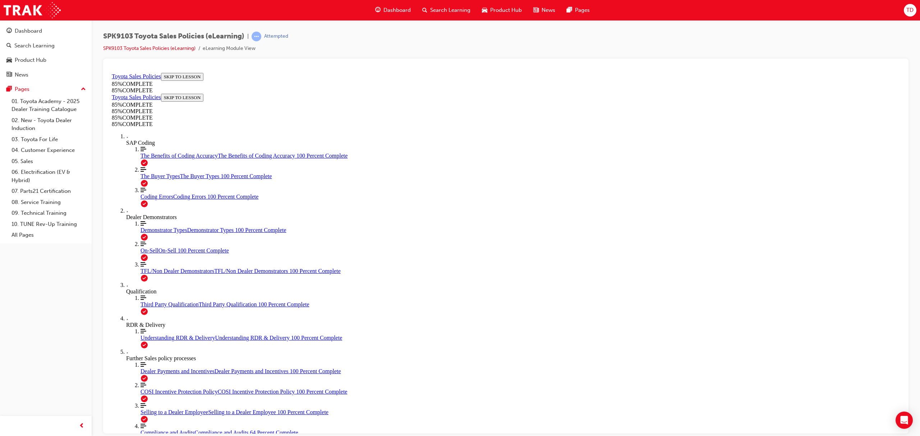
drag, startPoint x: 554, startPoint y: 223, endPoint x: 459, endPoint y: 318, distance: 134.2
drag, startPoint x: 543, startPoint y: 219, endPoint x: 458, endPoint y: 316, distance: 129.6
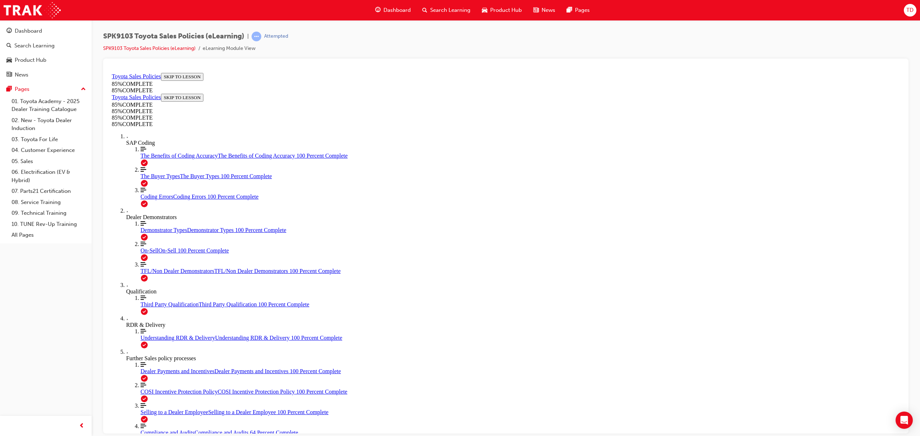
drag, startPoint x: 570, startPoint y: 224, endPoint x: 486, endPoint y: 315, distance: 123.6
drag, startPoint x: 558, startPoint y: 221, endPoint x: 465, endPoint y: 326, distance: 140.5
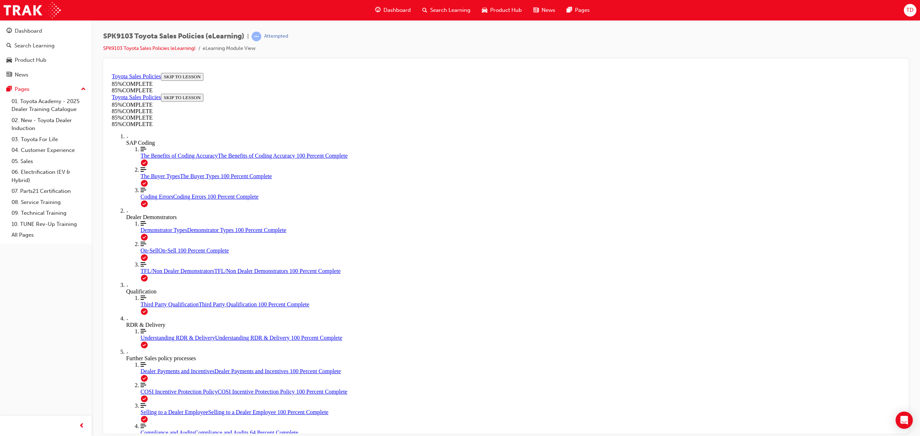
drag, startPoint x: 552, startPoint y: 227, endPoint x: 638, endPoint y: 317, distance: 124.8
drag, startPoint x: 541, startPoint y: 228, endPoint x: 452, endPoint y: 338, distance: 141.9
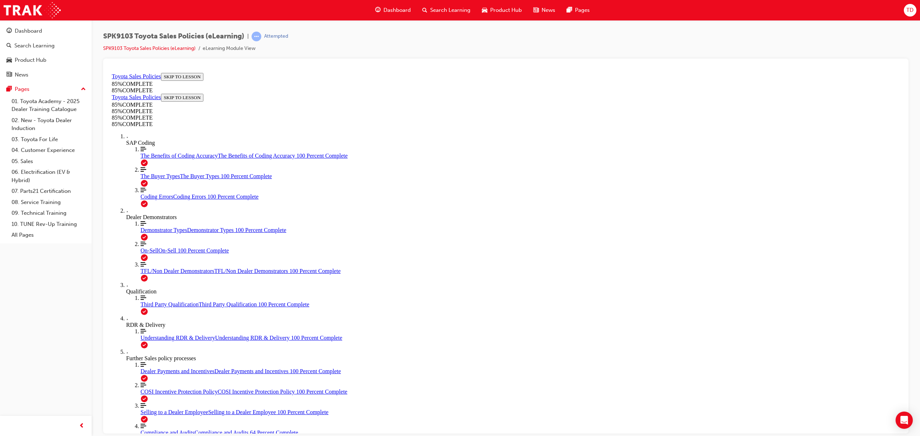
drag, startPoint x: 531, startPoint y: 240, endPoint x: 467, endPoint y: 325, distance: 106.4
drag, startPoint x: 540, startPoint y: 231, endPoint x: 455, endPoint y: 340, distance: 137.8
drag, startPoint x: 546, startPoint y: 224, endPoint x: 458, endPoint y: 331, distance: 138.2
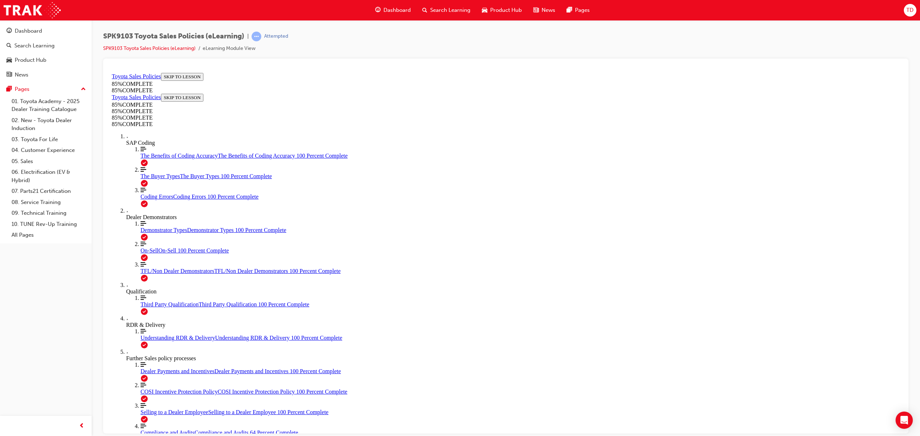
drag, startPoint x: 579, startPoint y: 247, endPoint x: 633, endPoint y: 320, distance: 90.6
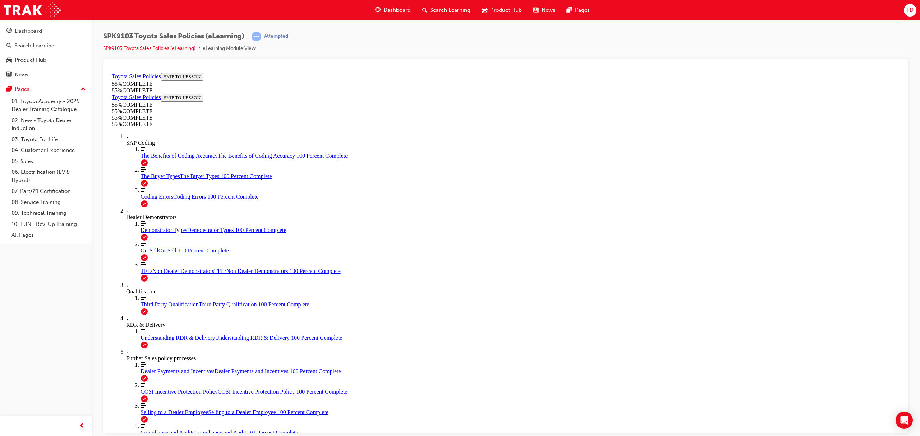
scroll to position [1062, 0]
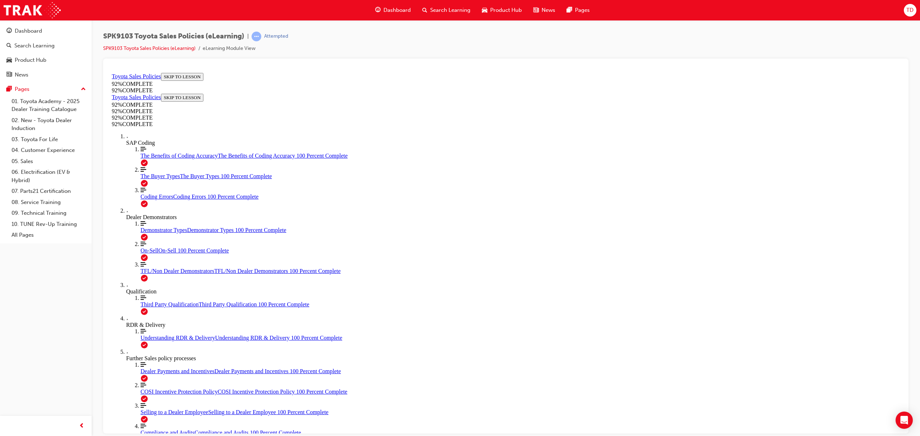
scroll to position [52, 0]
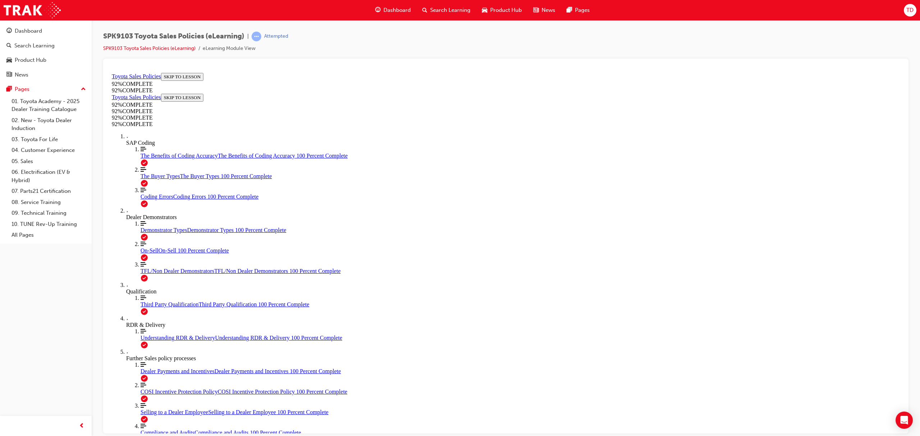
drag, startPoint x: 490, startPoint y: 299, endPoint x: 515, endPoint y: 314, distance: 29.3
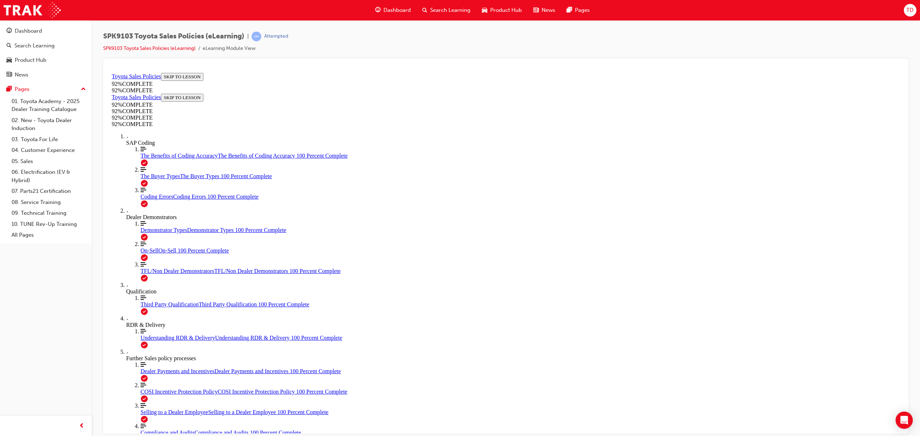
click at [399, 9] on span "Dashboard" at bounding box center [397, 10] width 27 height 8
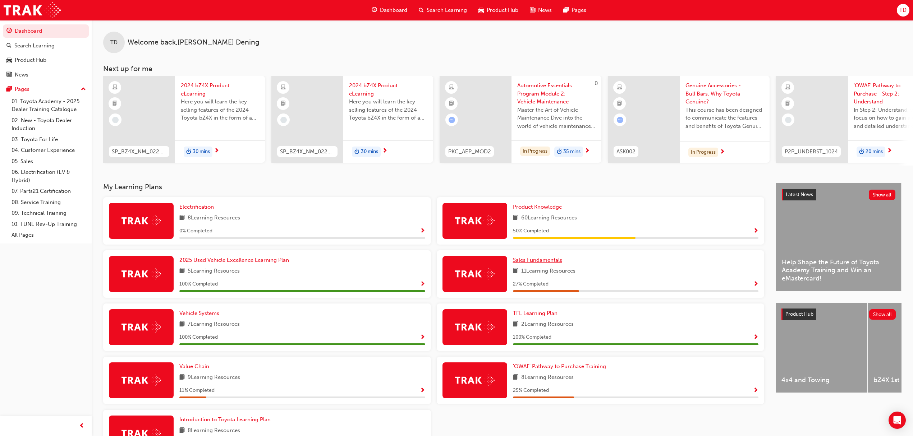
click at [528, 262] on span "Sales Fundamentals" at bounding box center [537, 260] width 49 height 6
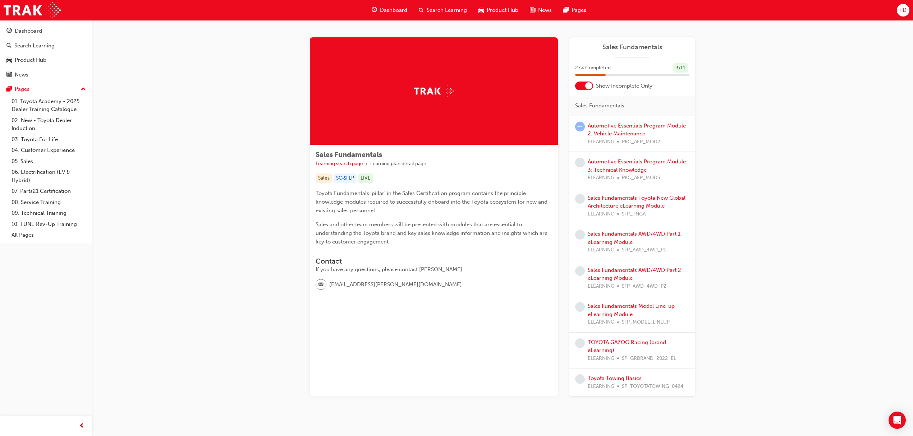
scroll to position [14, 0]
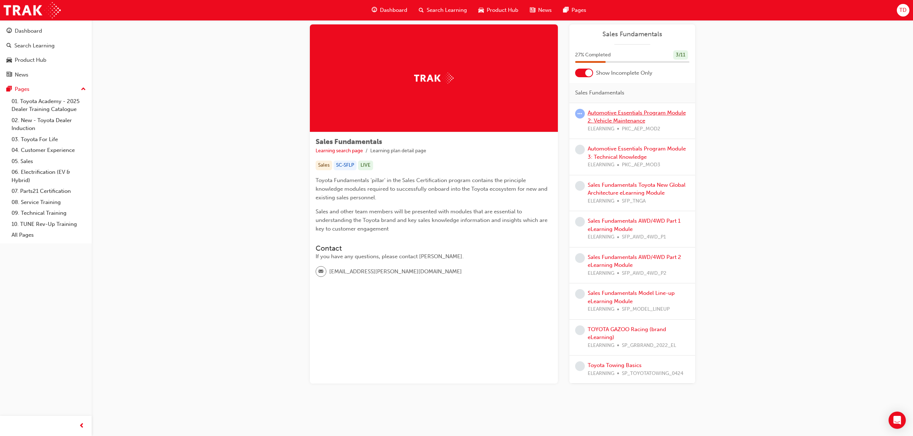
click at [621, 114] on link "Automotive Essentials Program Module 2: Vehicle Maintenance" at bounding box center [637, 117] width 98 height 15
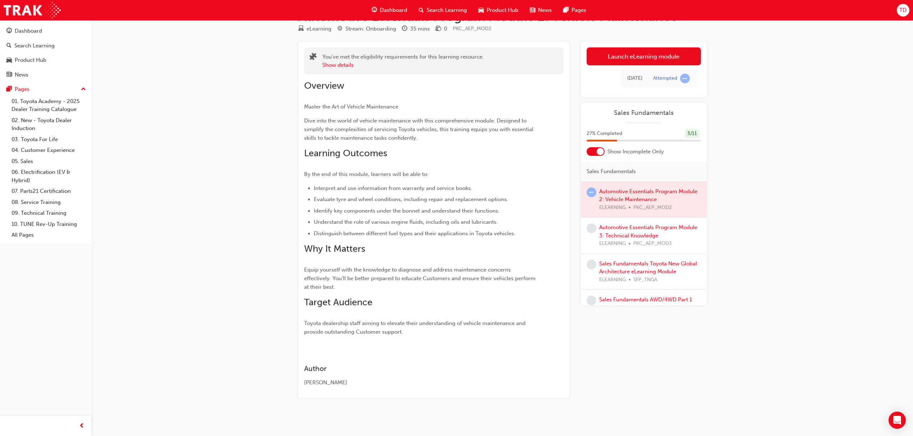
scroll to position [25, 0]
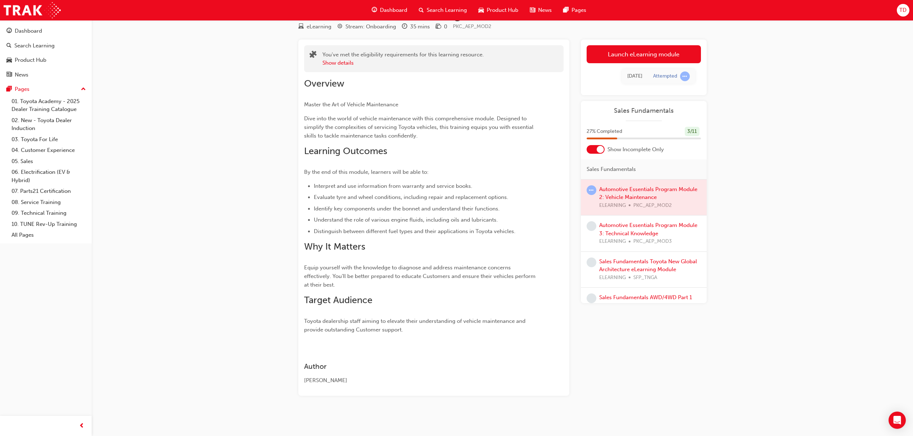
click at [637, 196] on div at bounding box center [644, 198] width 126 height 36
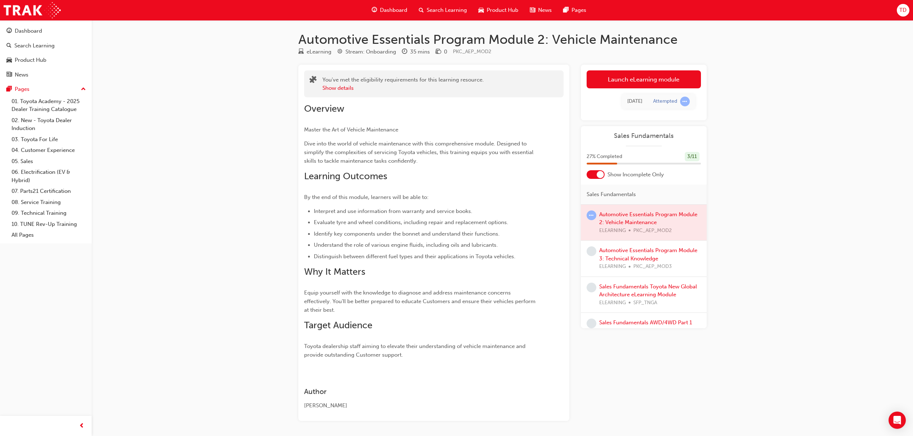
click at [626, 83] on link "Launch eLearning module" at bounding box center [644, 79] width 114 height 18
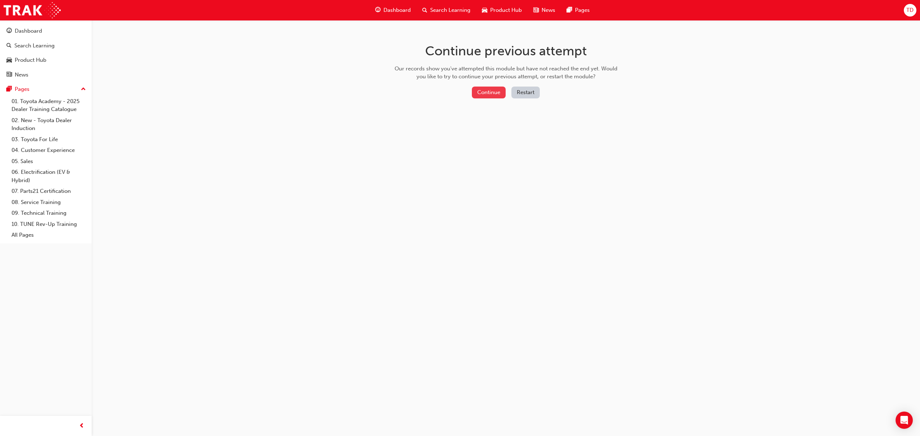
click at [490, 92] on button "Continue" at bounding box center [489, 93] width 34 height 12
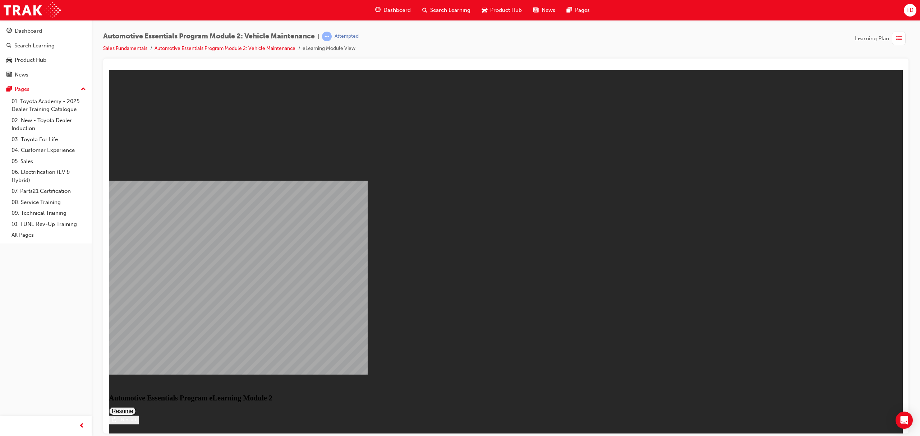
click at [136, 407] on button "Resume" at bounding box center [122, 411] width 27 height 9
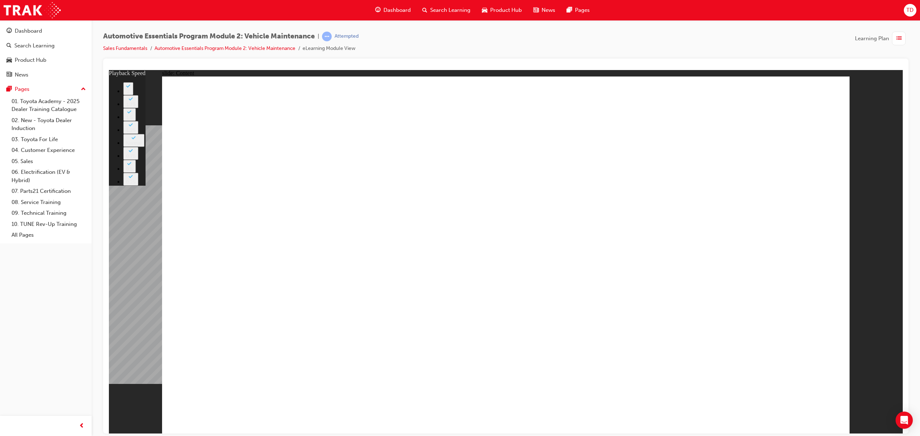
type input "56"
